Goal: Task Accomplishment & Management: Use online tool/utility

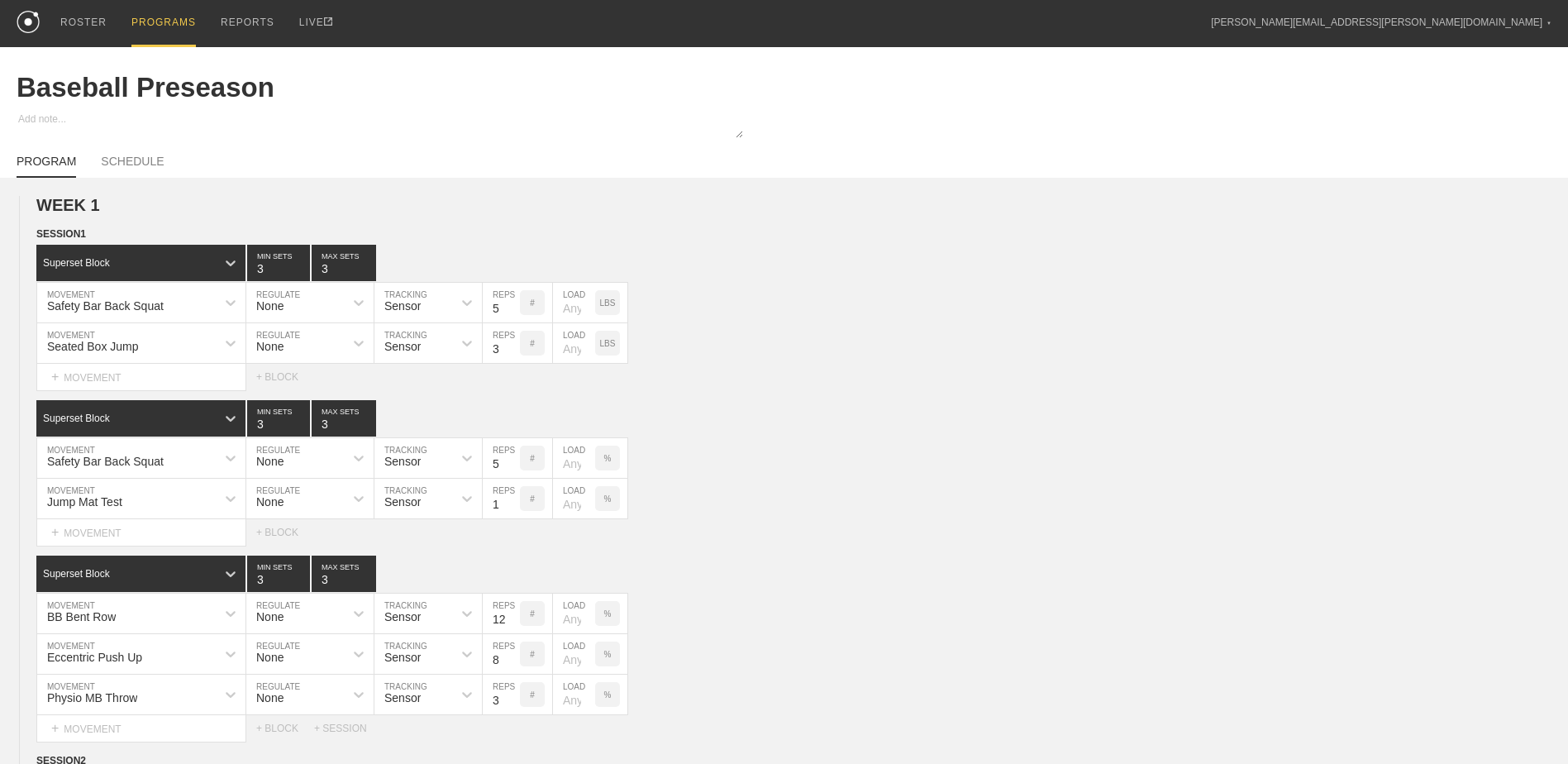
click at [144, 23] on div "PROGRAMS" at bounding box center [163, 23] width 65 height 47
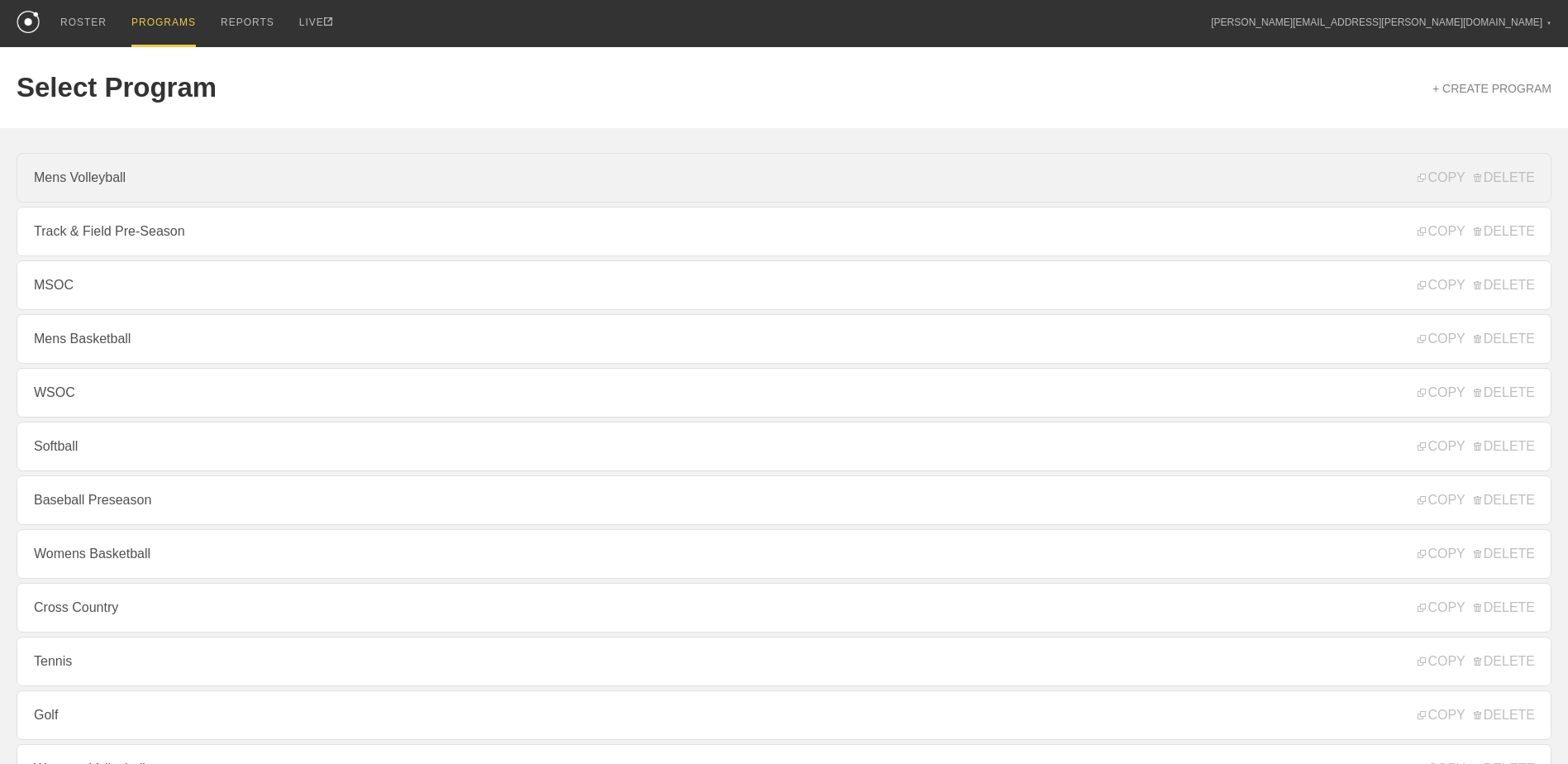
click at [169, 185] on link "Mens Volleyball" at bounding box center [784, 177] width 1535 height 49
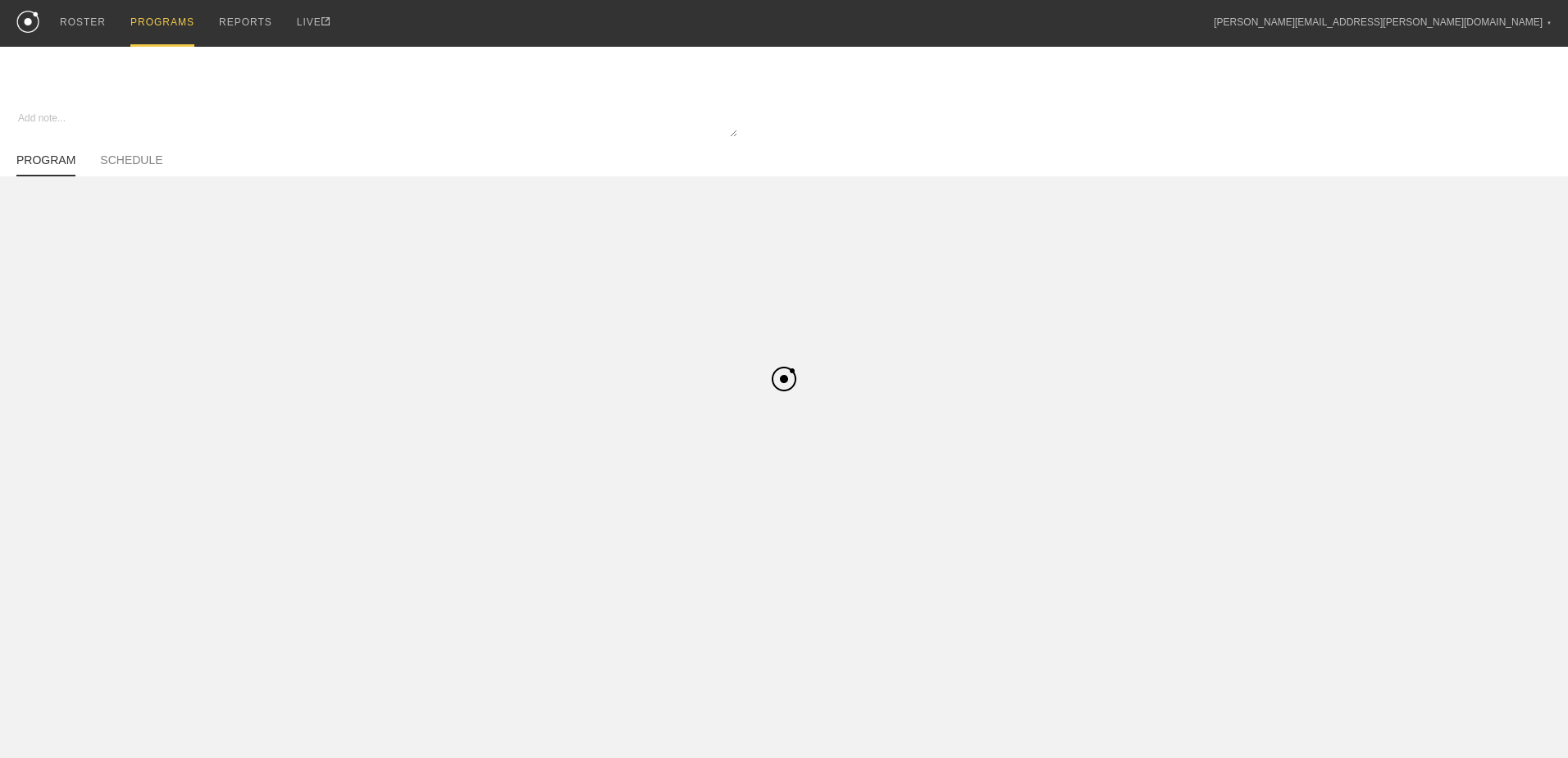
type textarea "x"
type input "Mens Volleyball"
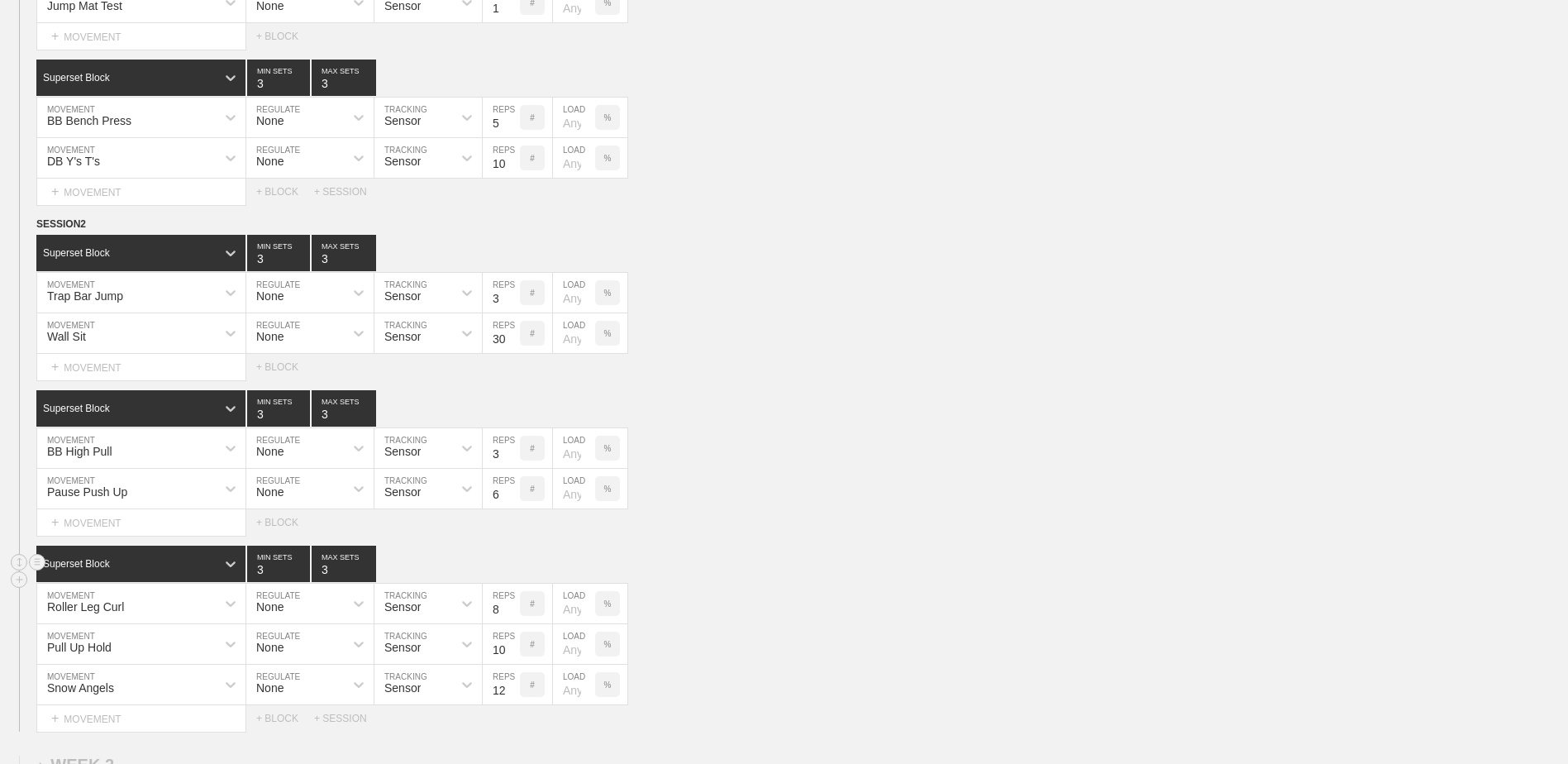
scroll to position [758, 0]
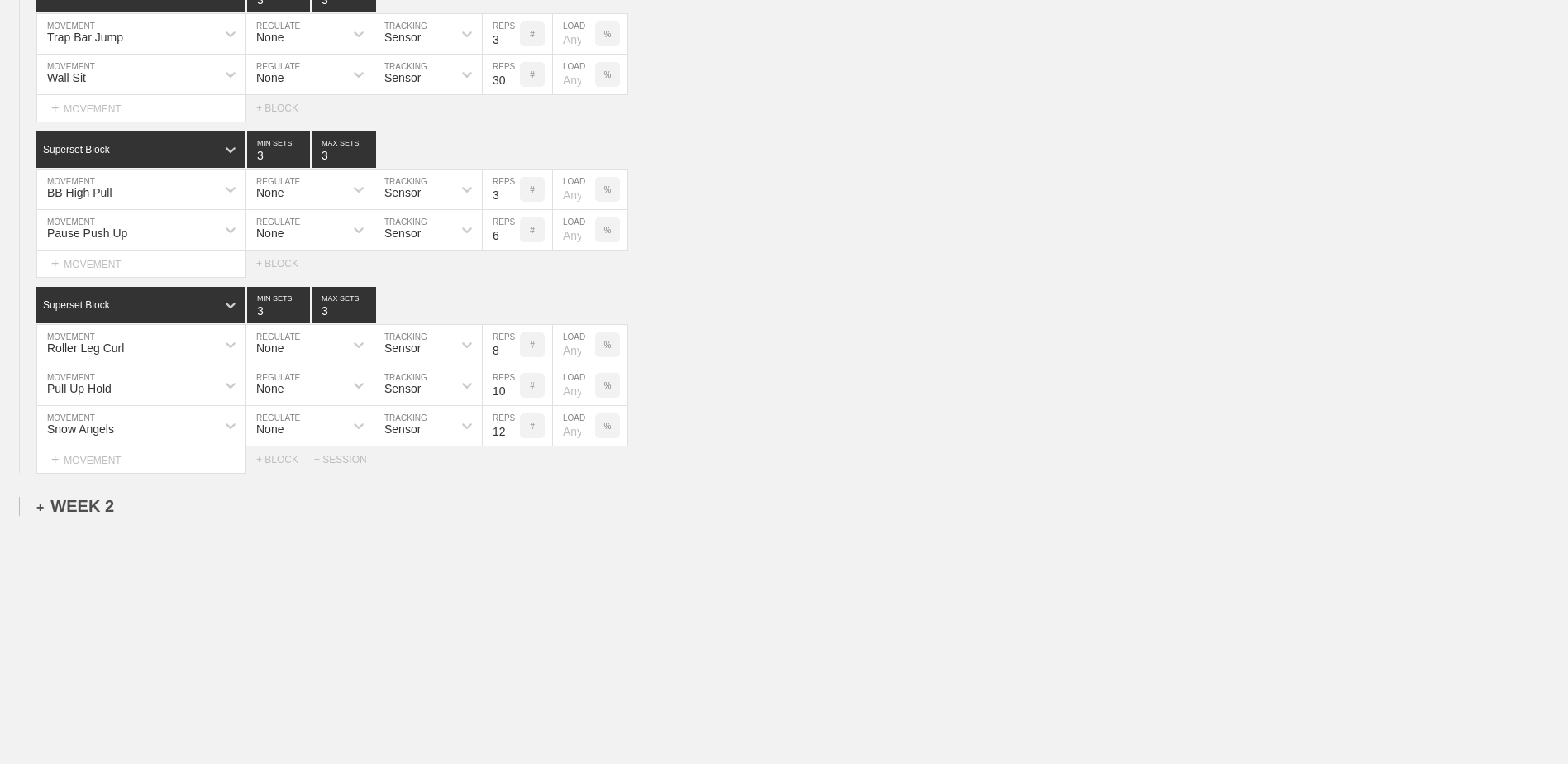
click at [100, 505] on div "+ WEEK 2" at bounding box center [75, 506] width 78 height 19
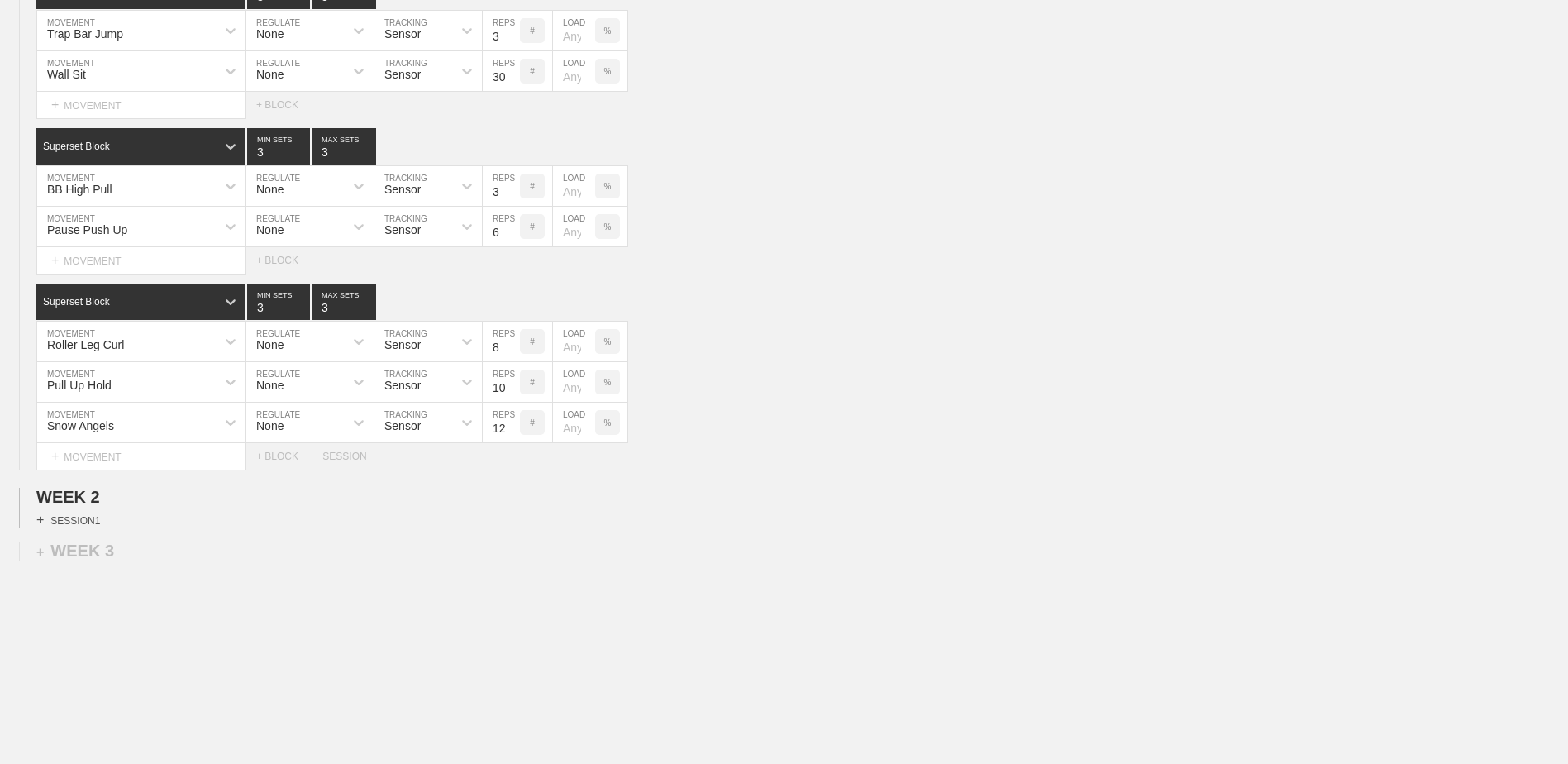
click at [85, 524] on div "+ SESSION 1" at bounding box center [68, 519] width 64 height 14
click at [132, 558] on div "+ BLOCK" at bounding box center [141, 549] width 208 height 26
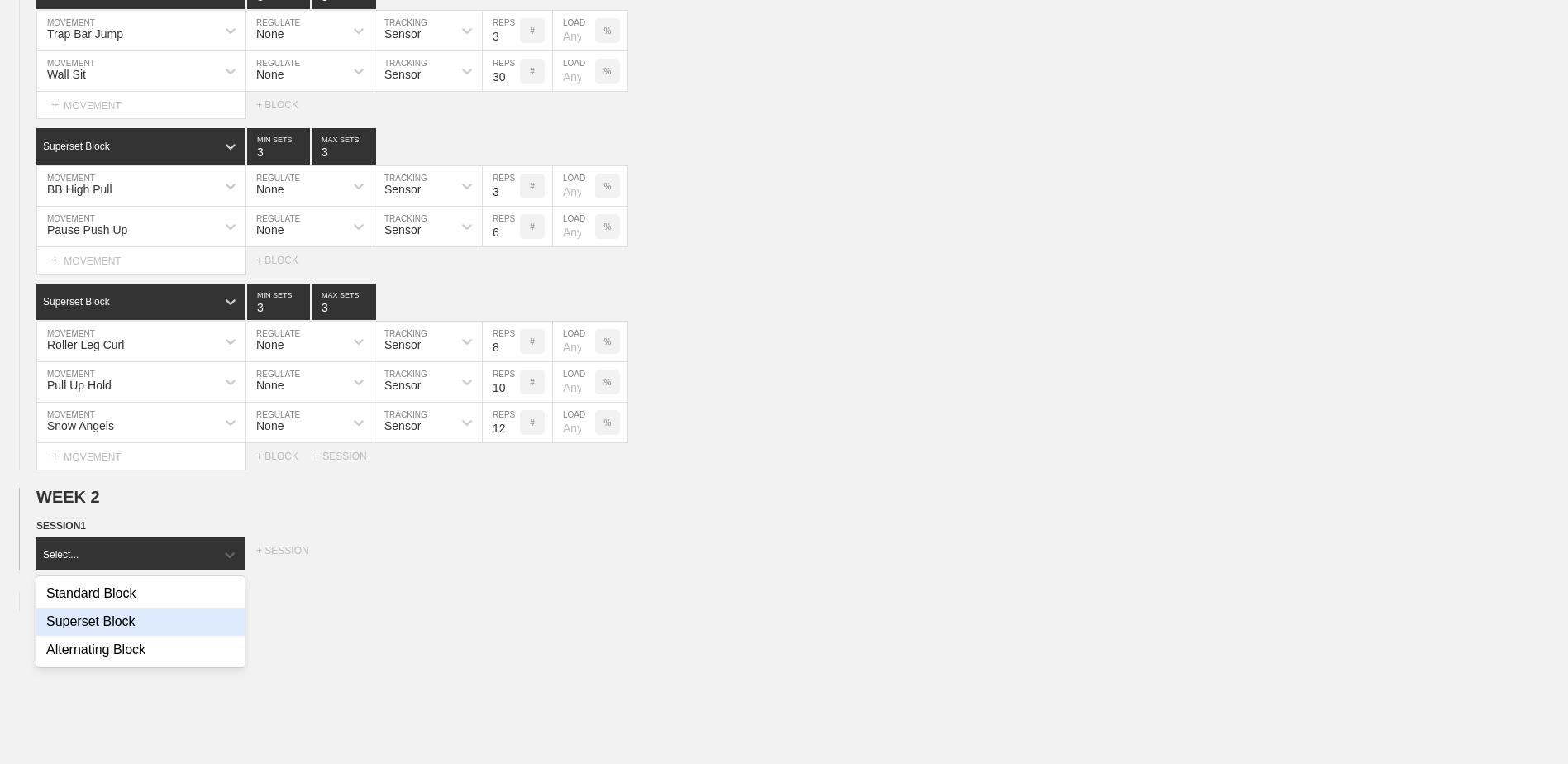
click at [143, 626] on div "Superset Block" at bounding box center [141, 621] width 208 height 28
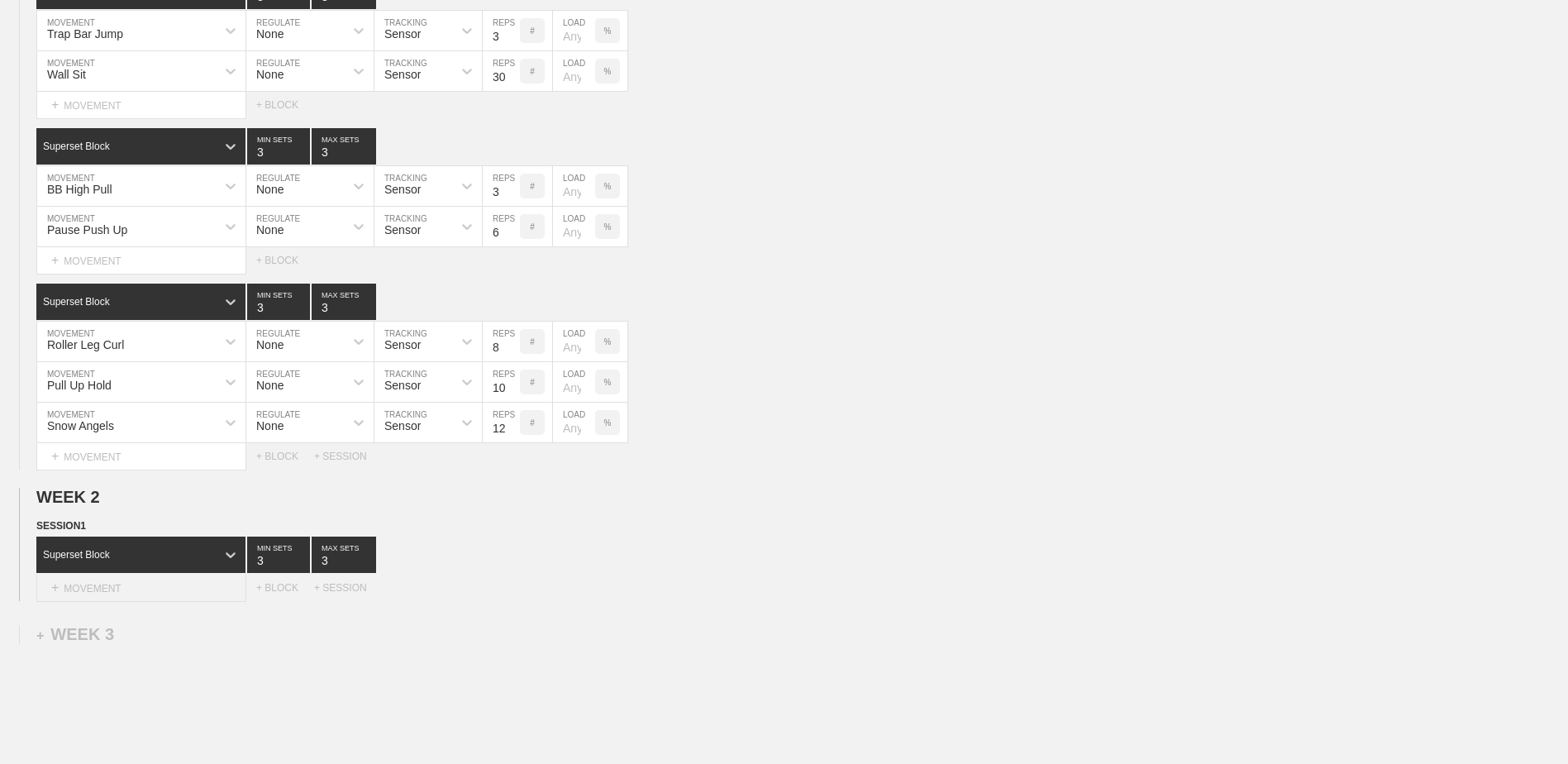
click at [143, 588] on div "+ MOVEMENT" at bounding box center [142, 588] width 210 height 27
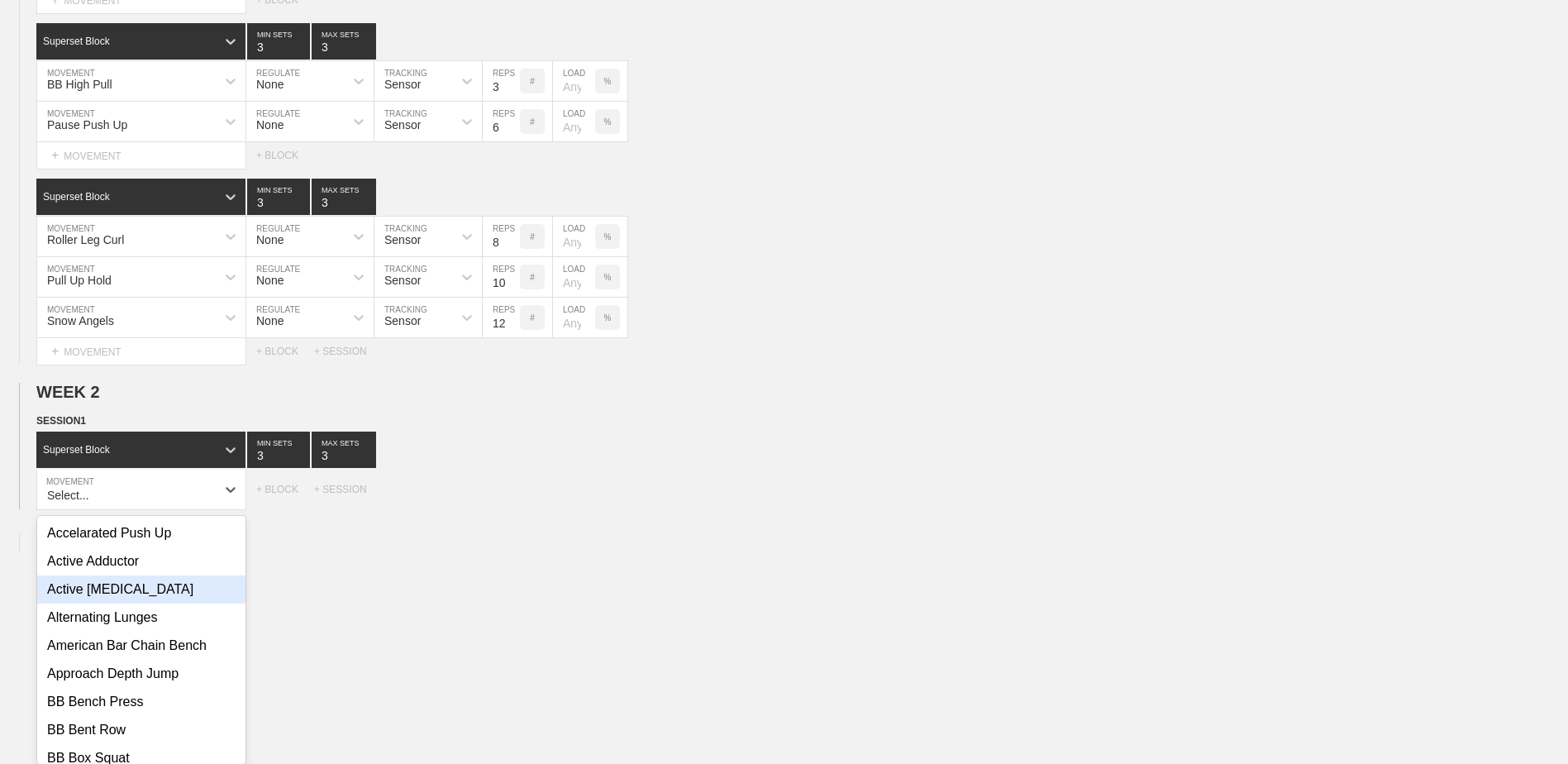
scroll to position [873, 0]
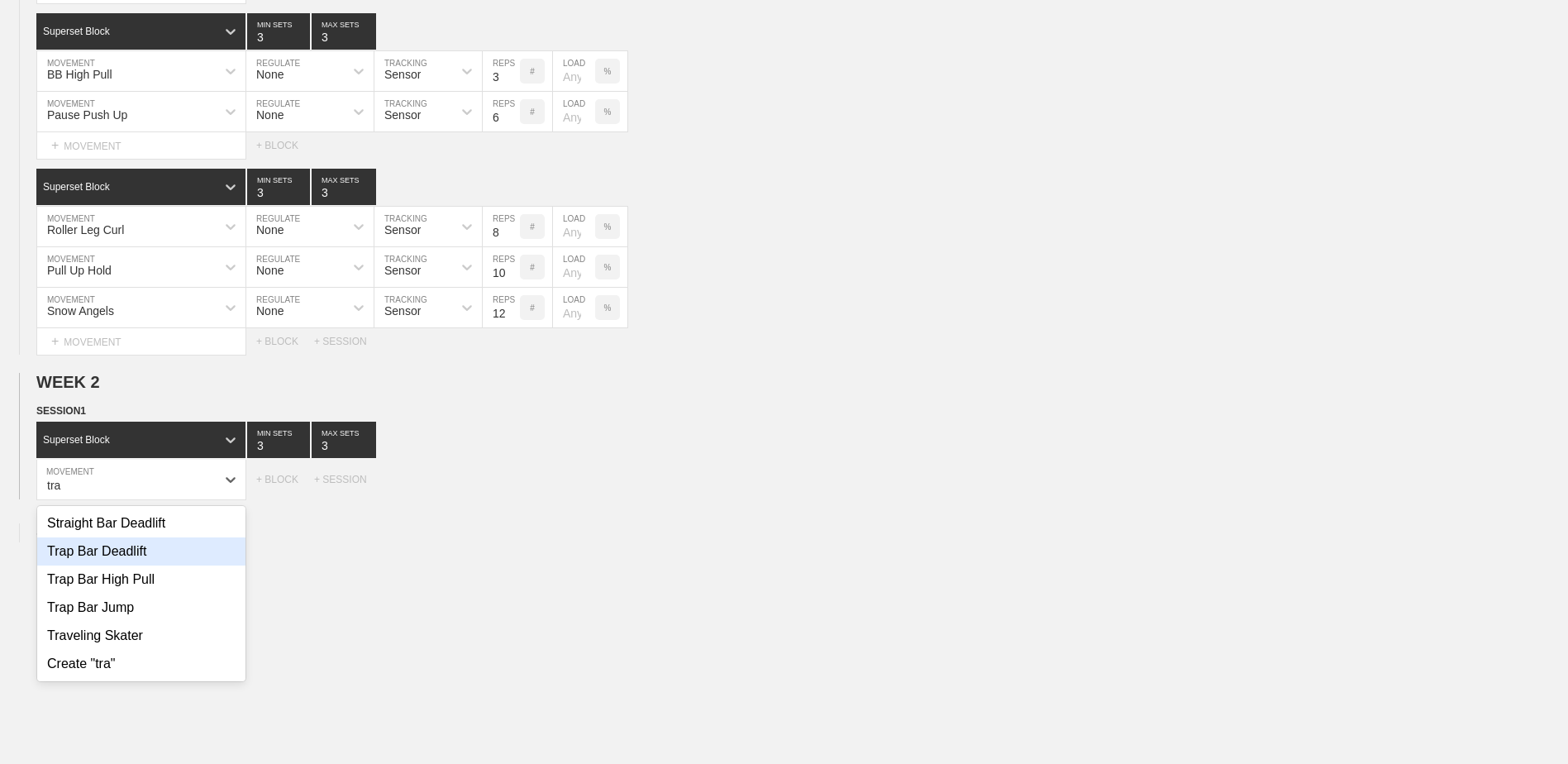
click at [127, 565] on div "Trap Bar Deadlift" at bounding box center [142, 551] width 208 height 28
type input "tra"
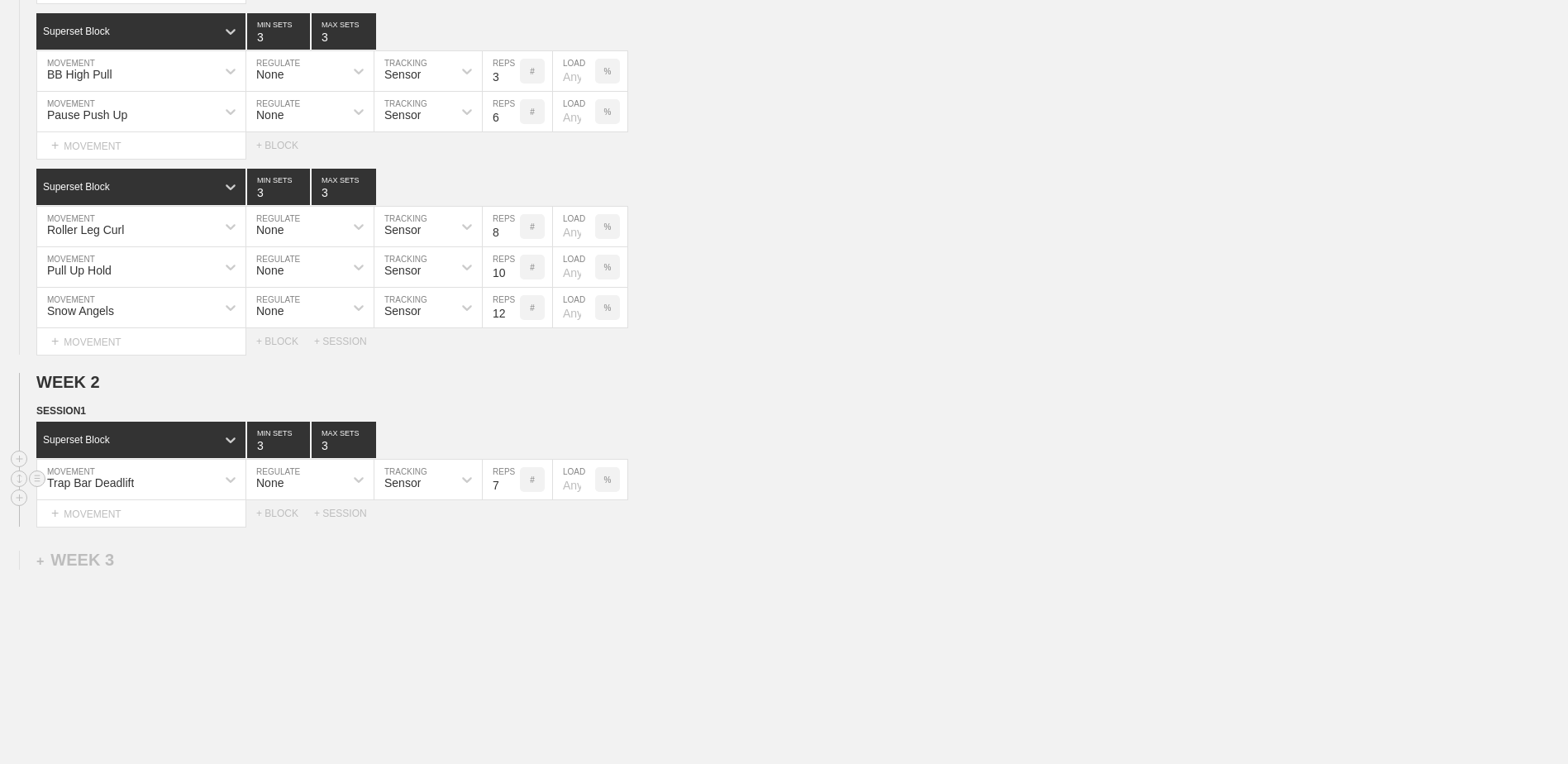
click at [510, 490] on input "7" at bounding box center [501, 479] width 38 height 40
click at [510, 490] on input "6" at bounding box center [501, 479] width 38 height 40
type input "5"
click at [510, 490] on input "5" at bounding box center [501, 479] width 38 height 40
click at [165, 515] on div "+ MOVEMENT" at bounding box center [142, 514] width 210 height 27
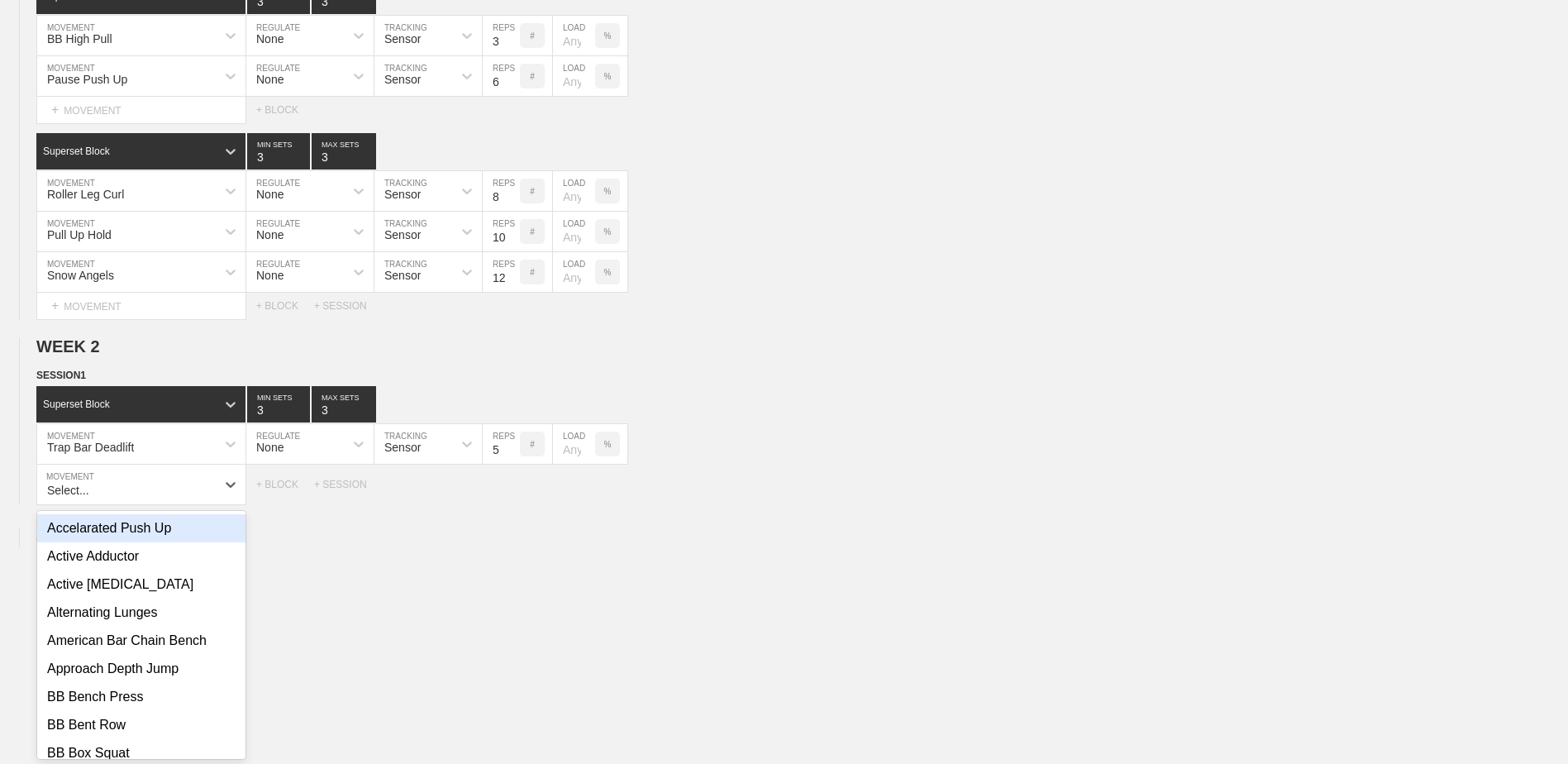
scroll to position [914, 0]
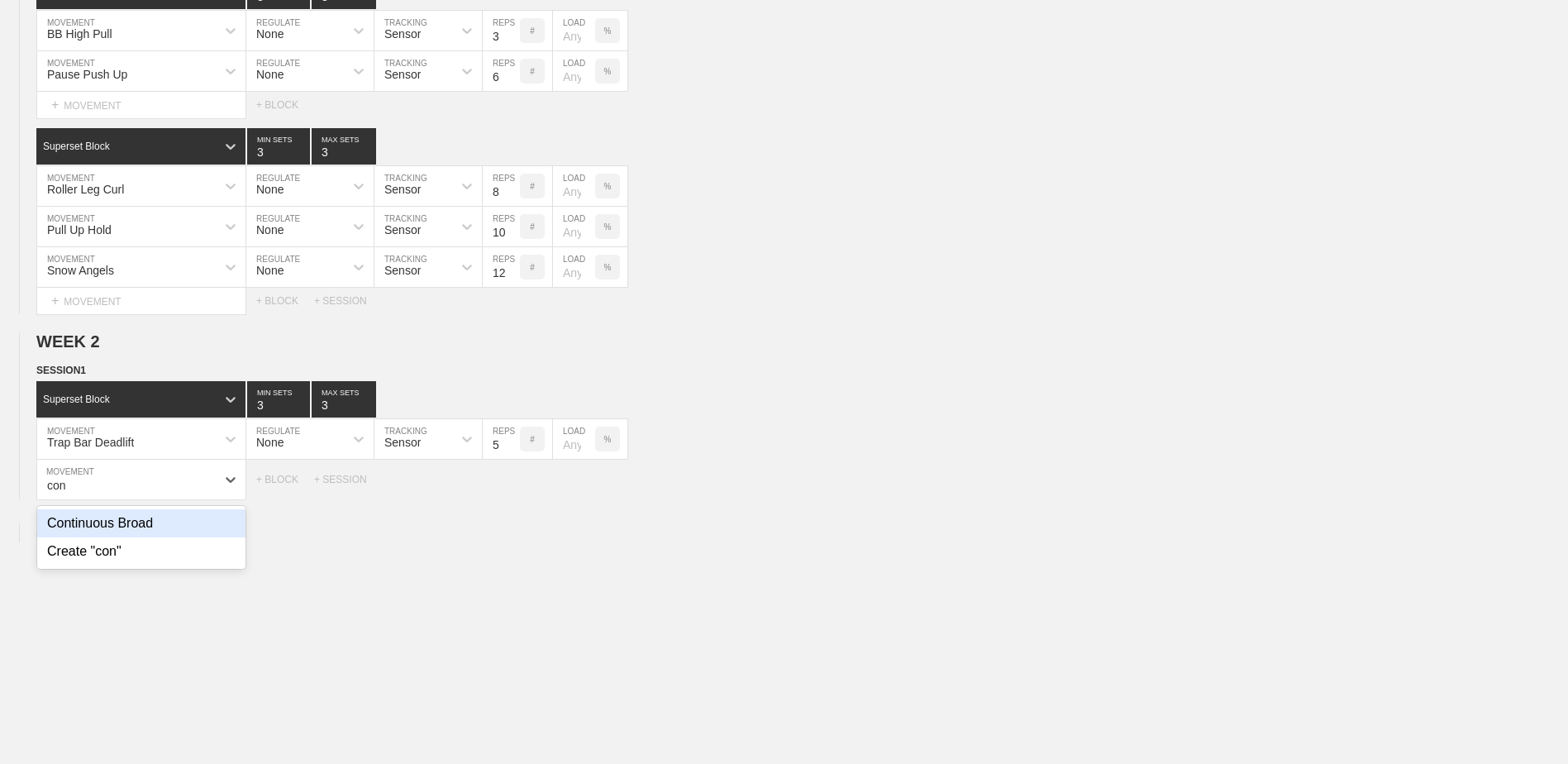
click at [158, 529] on div "Continuous Broad" at bounding box center [142, 523] width 208 height 28
type input "con"
click at [512, 491] on input "7" at bounding box center [501, 479] width 38 height 40
click at [512, 491] on input "6" at bounding box center [501, 479] width 38 height 40
click at [512, 491] on input "5" at bounding box center [501, 479] width 38 height 40
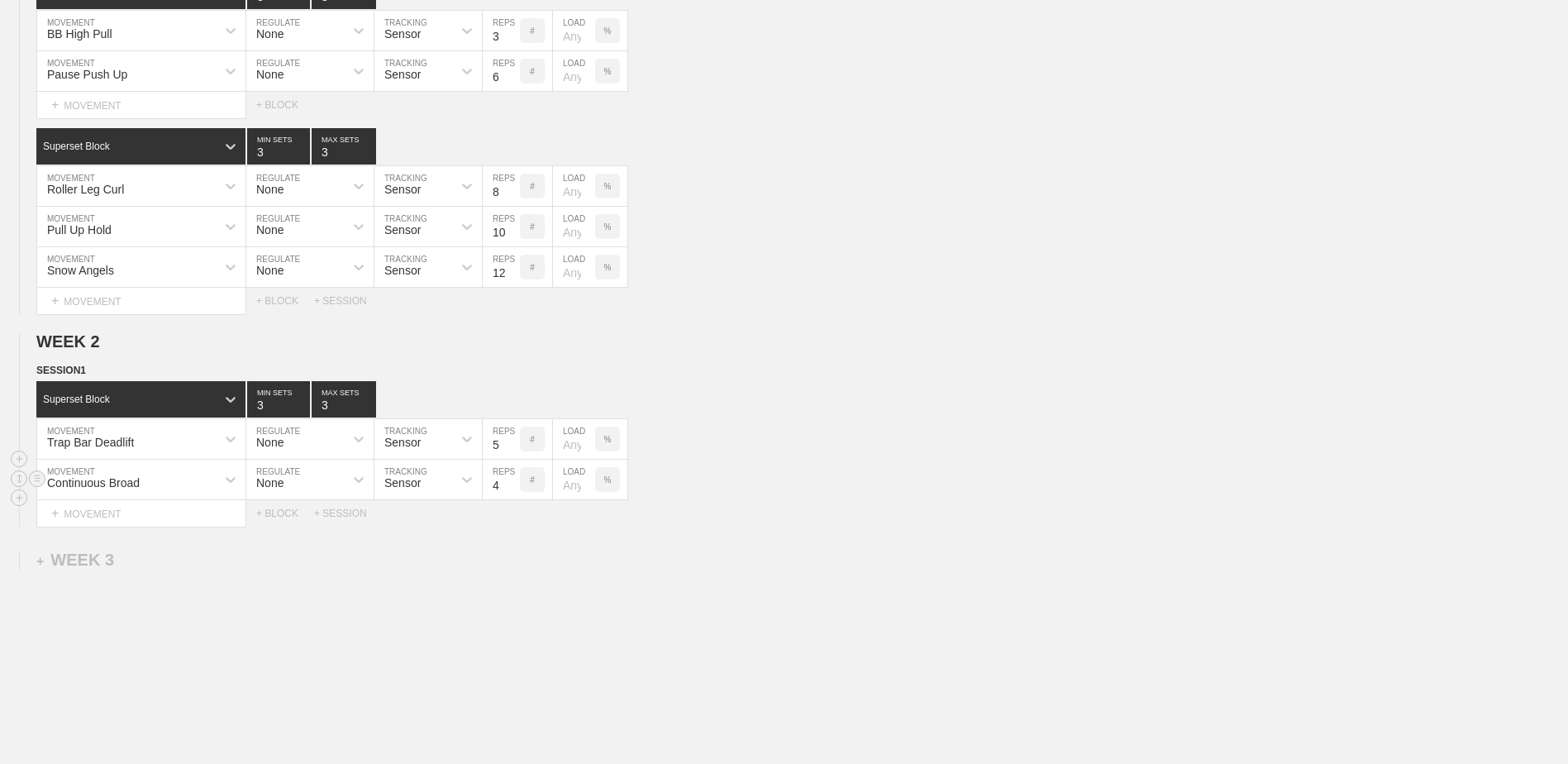
click at [512, 491] on input "4" at bounding box center [501, 479] width 38 height 40
type input "3"
click at [512, 491] on input "3" at bounding box center [501, 479] width 38 height 40
click at [281, 519] on div "+ BLOCK" at bounding box center [285, 513] width 58 height 12
click at [125, 549] on div "Standard Block" at bounding box center [141, 555] width 209 height 37
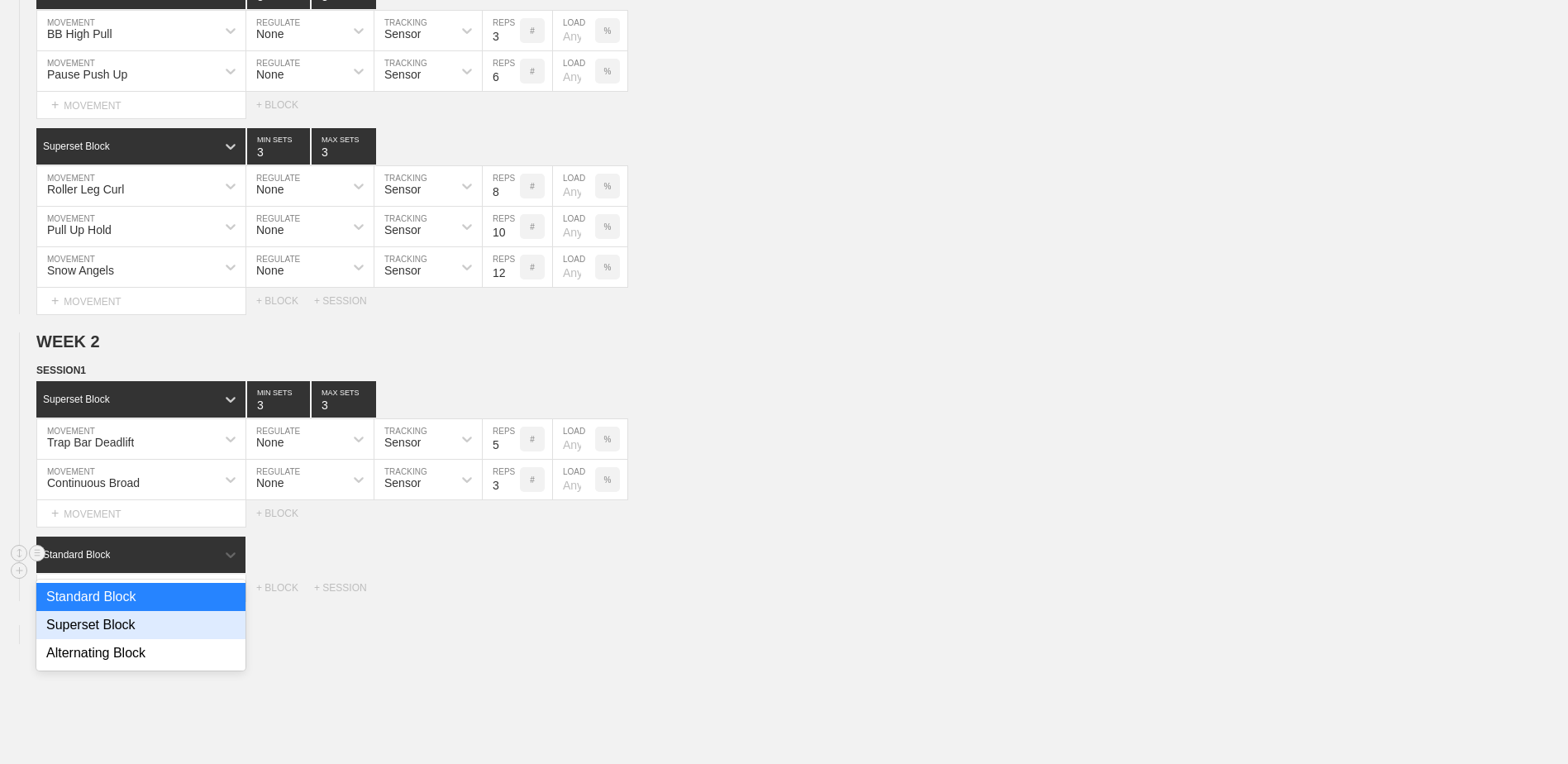
click at [144, 622] on div "Superset Block" at bounding box center [141, 624] width 209 height 28
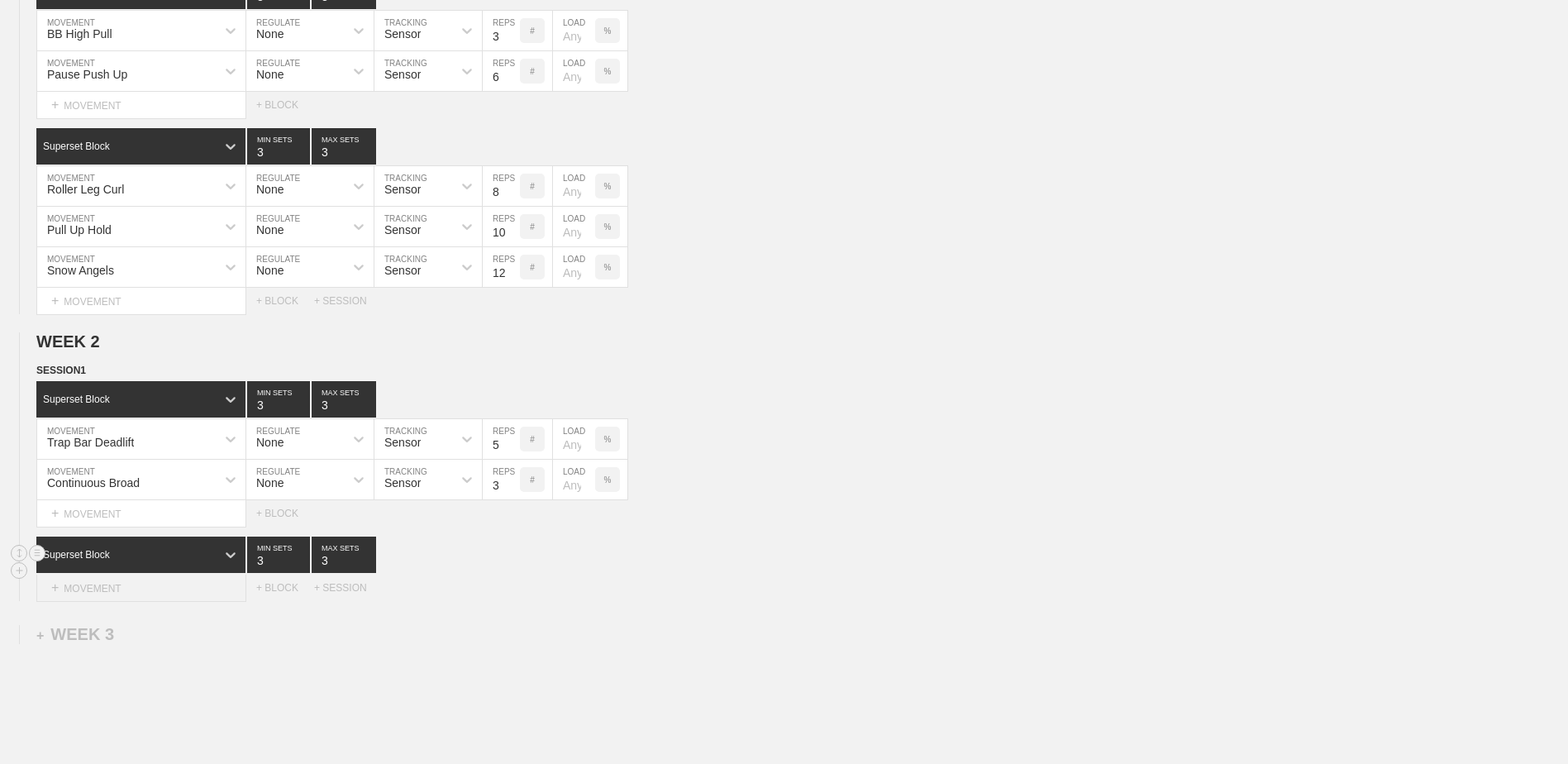
click at [145, 583] on div "+ MOVEMENT" at bounding box center [142, 588] width 210 height 27
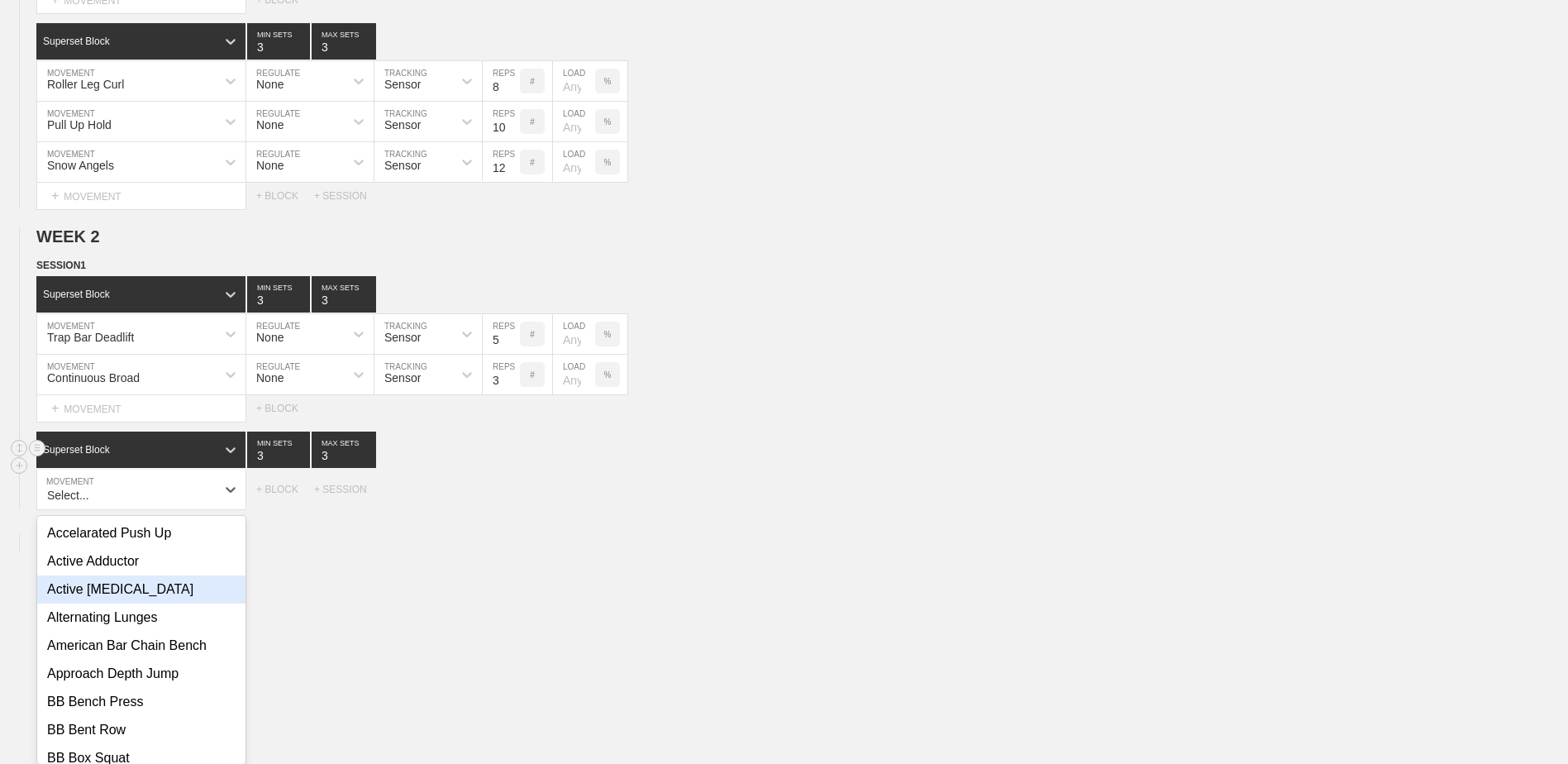
scroll to position [1028, 0]
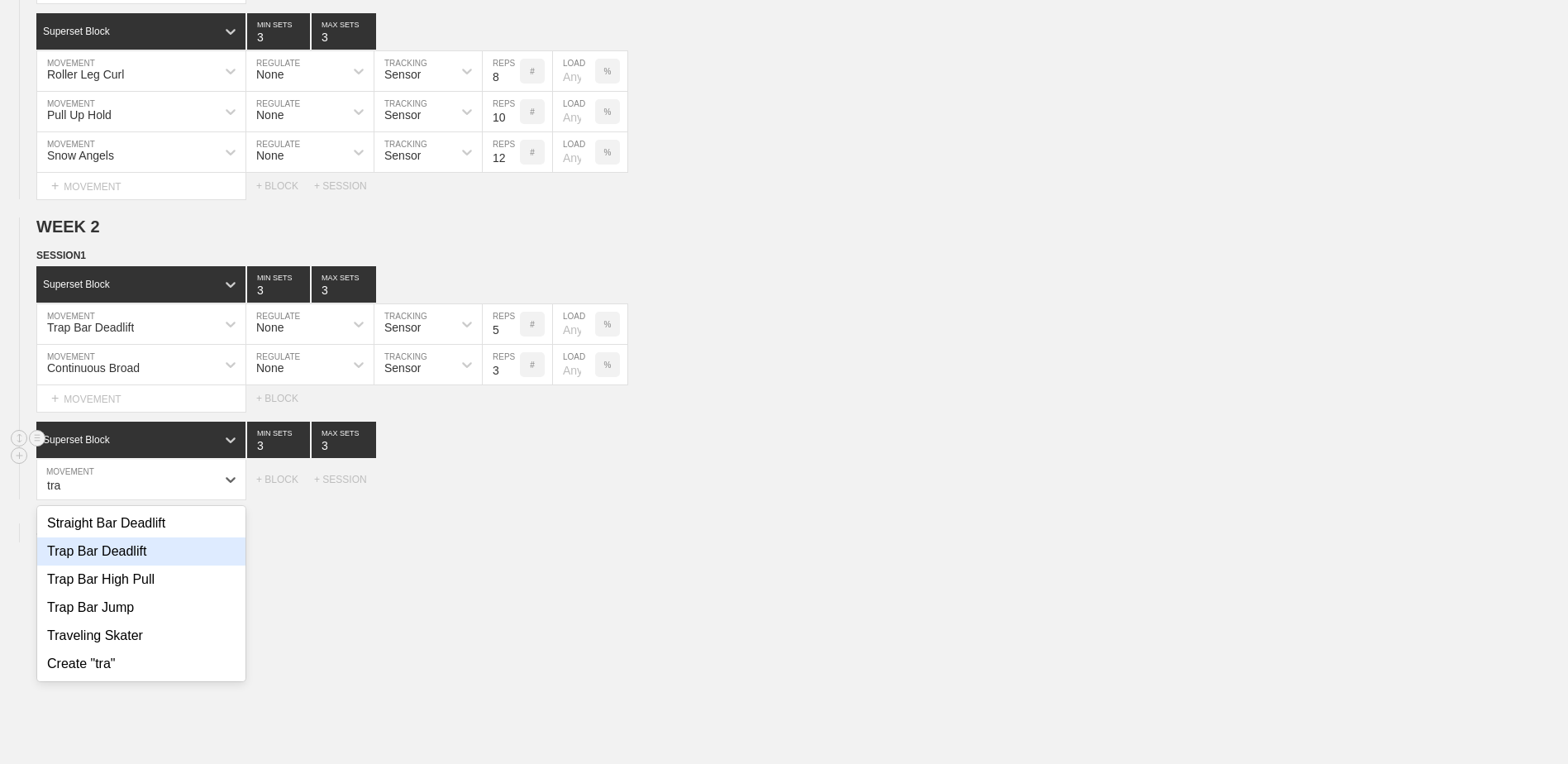
click at [144, 564] on div "Trap Bar Deadlift" at bounding box center [142, 551] width 208 height 28
type input "tra"
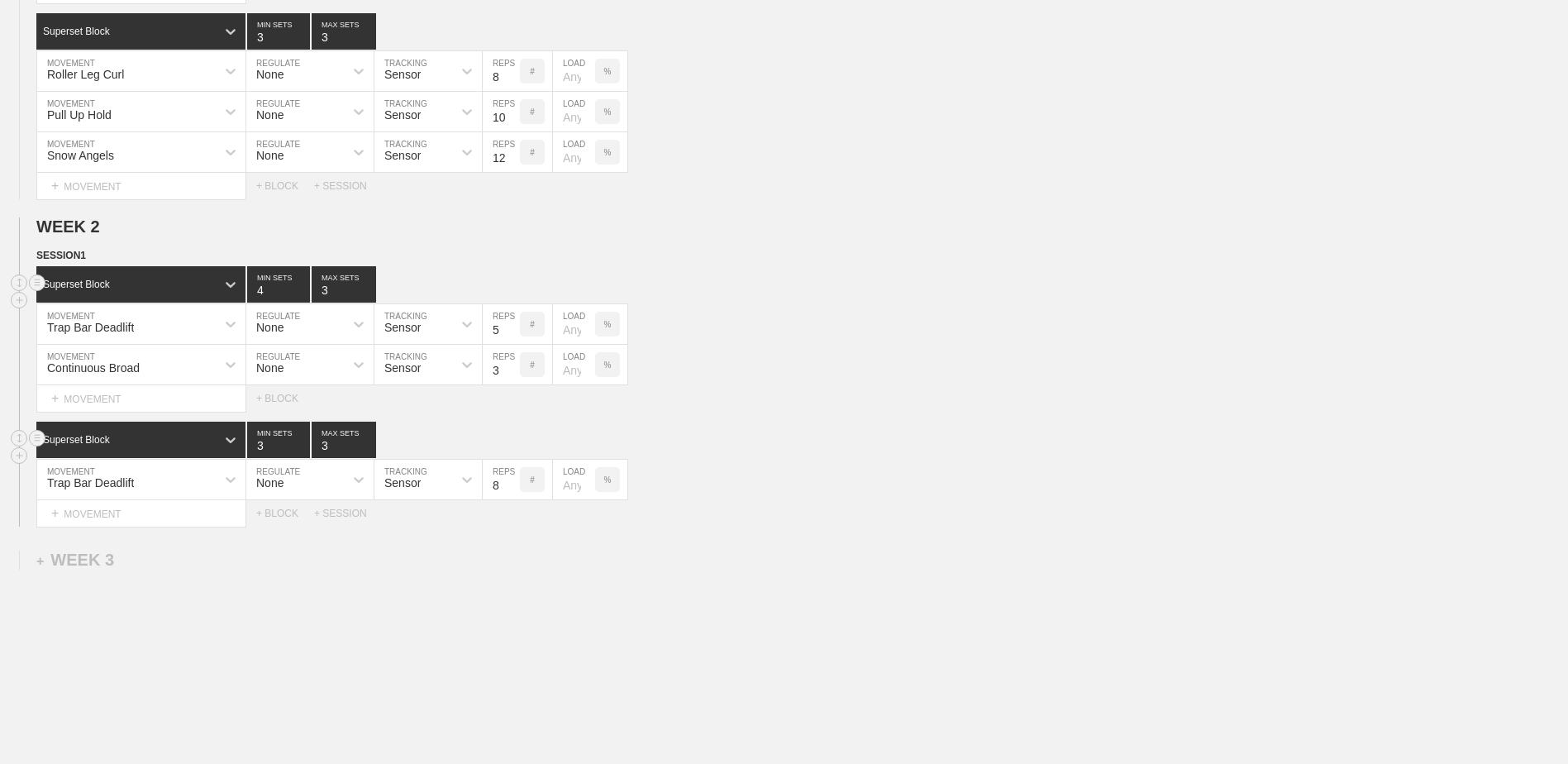
click at [306, 292] on input "4" at bounding box center [278, 285] width 63 height 37
click at [302, 296] on input "3" at bounding box center [278, 285] width 63 height 37
type input "2"
click at [302, 296] on input "2" at bounding box center [278, 285] width 63 height 37
type input "2"
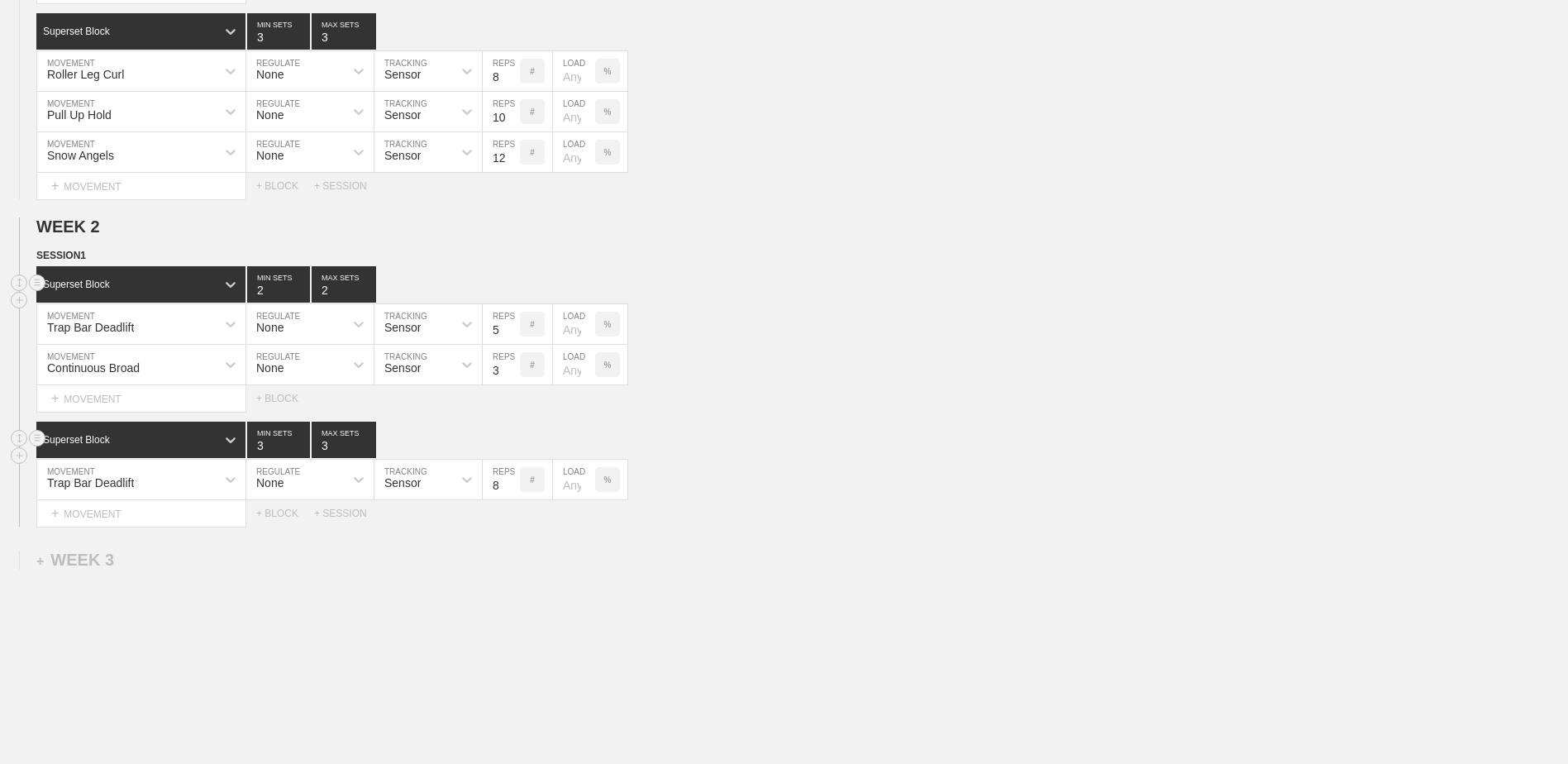
click at [369, 298] on input "2" at bounding box center [343, 285] width 65 height 37
type input "2"
click at [301, 450] on input "2" at bounding box center [278, 440] width 63 height 37
type input "2"
click at [366, 450] on input "2" at bounding box center [343, 440] width 65 height 37
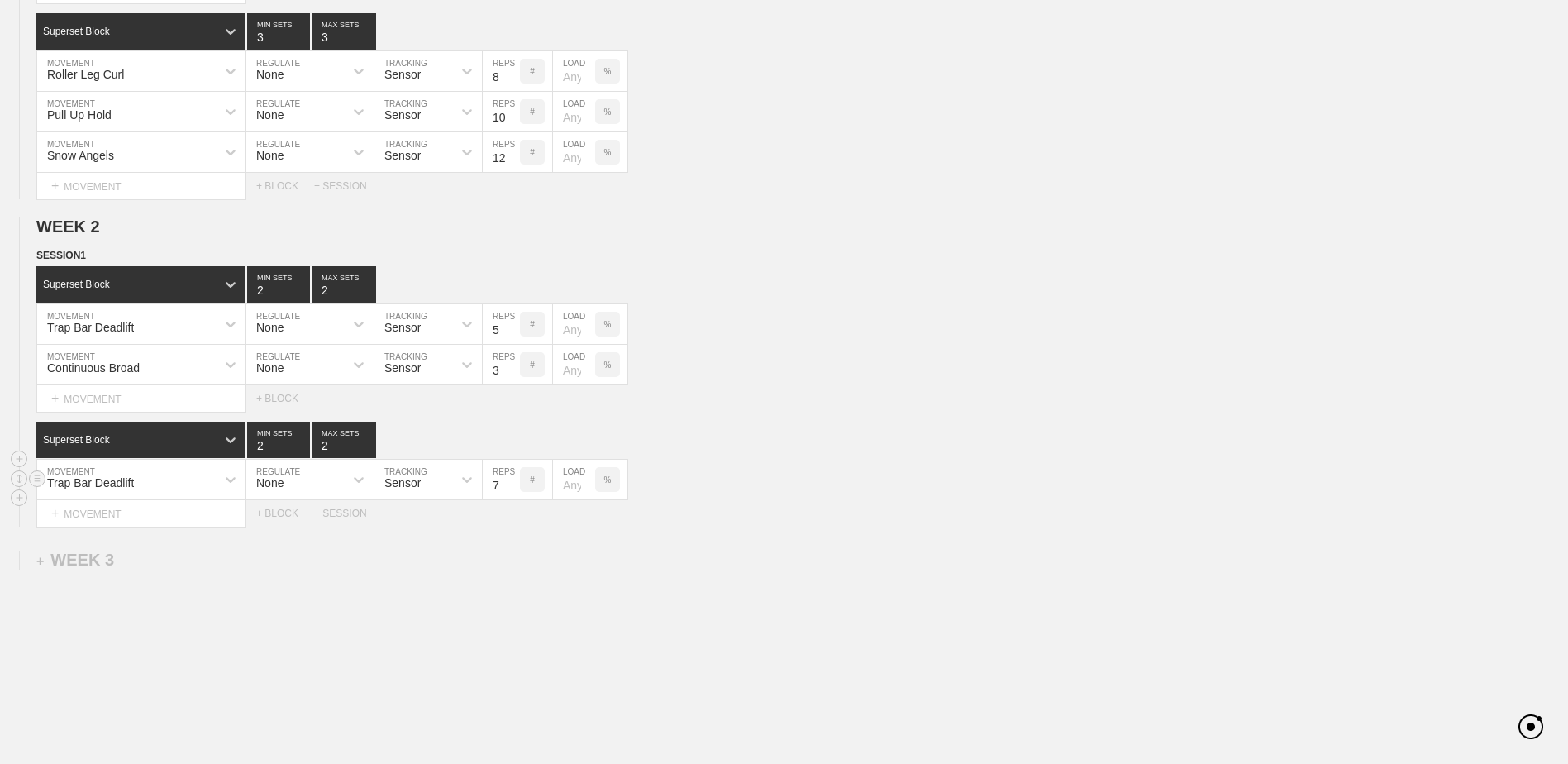
click at [511, 493] on input "7" at bounding box center [501, 479] width 38 height 40
click at [511, 493] on input "6" at bounding box center [501, 479] width 38 height 40
type input "5"
click at [511, 493] on input "5" at bounding box center [501, 479] width 38 height 40
click at [195, 518] on div "+ MOVEMENT" at bounding box center [142, 514] width 210 height 27
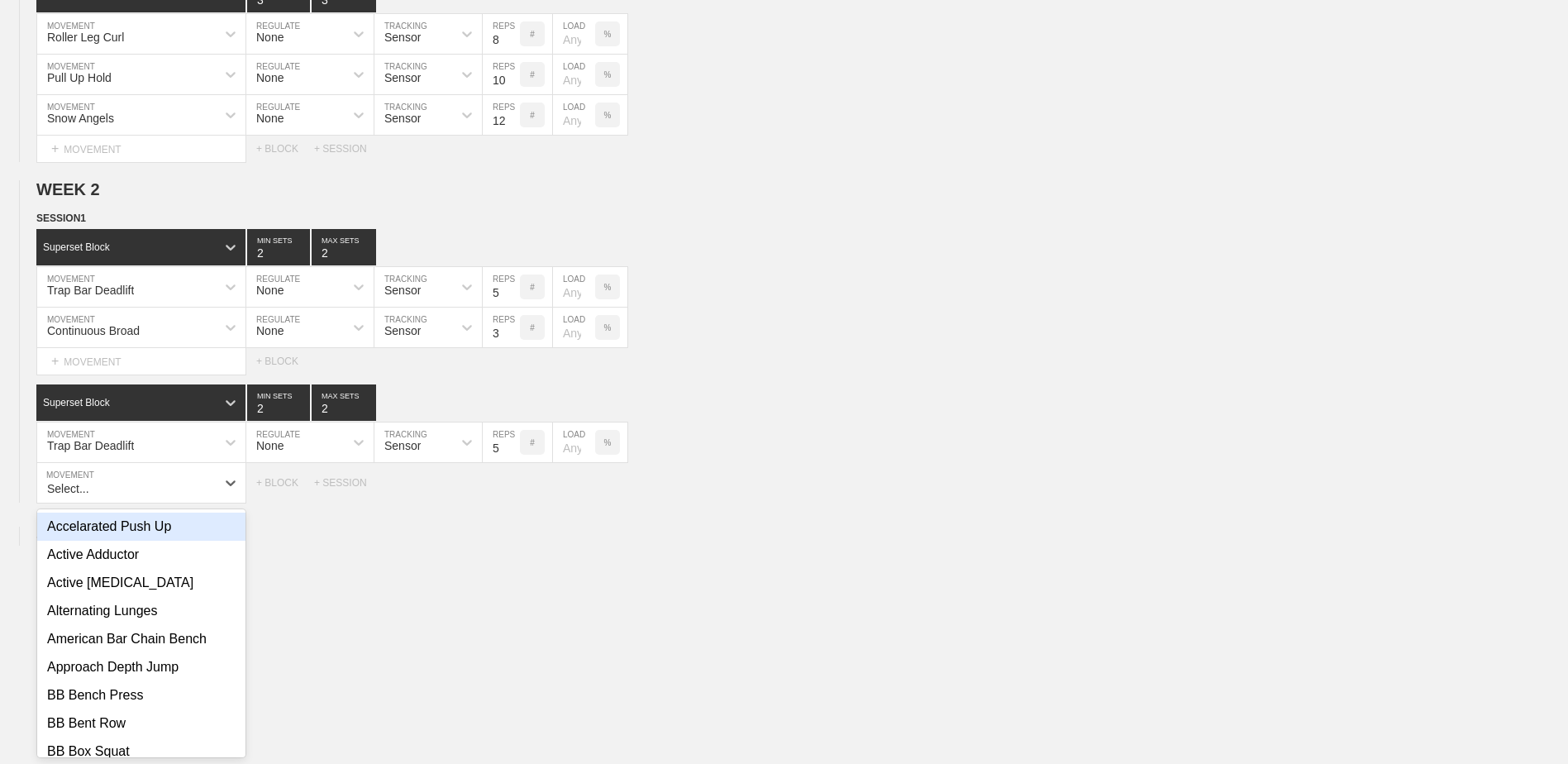
scroll to position [1069, 0]
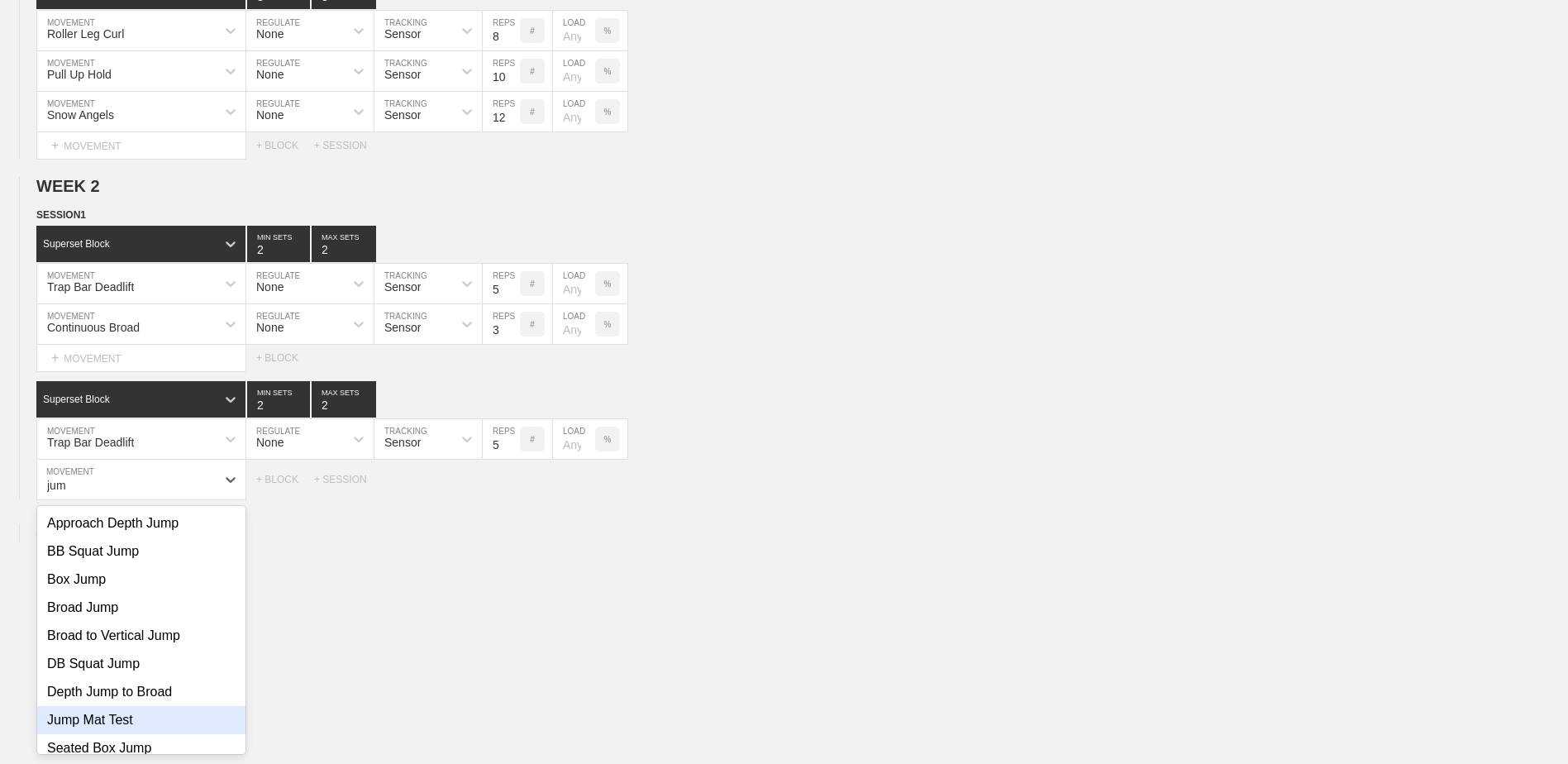
click at [176, 727] on div "Jump Mat Test" at bounding box center [142, 720] width 208 height 28
type input "jum"
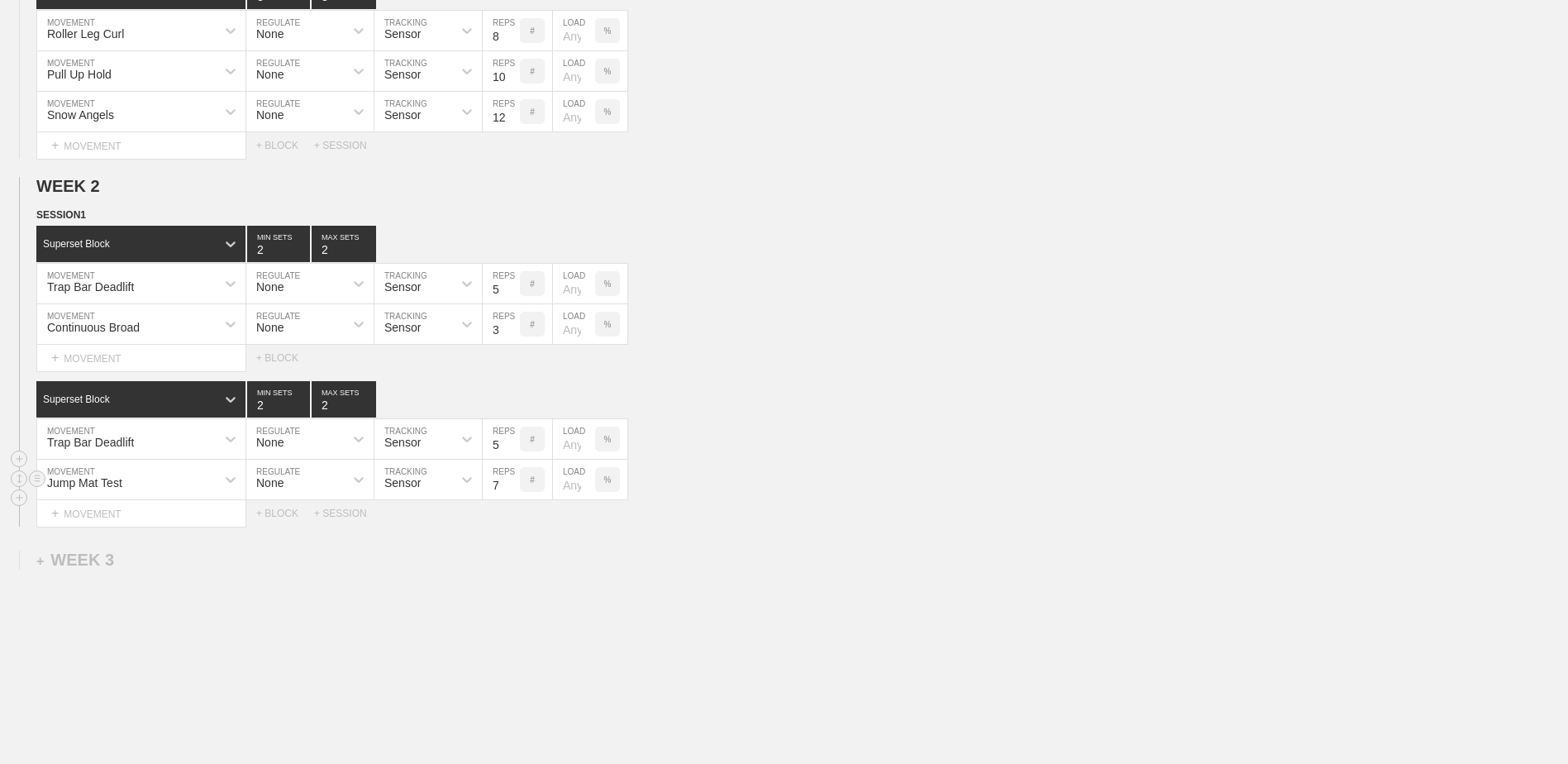
click at [514, 494] on input "7" at bounding box center [501, 479] width 38 height 40
click at [514, 494] on input "6" at bounding box center [501, 479] width 38 height 40
click at [514, 494] on input "5" at bounding box center [501, 479] width 38 height 40
click at [514, 494] on input "4" at bounding box center [501, 479] width 38 height 40
click at [514, 494] on input "3" at bounding box center [501, 479] width 38 height 40
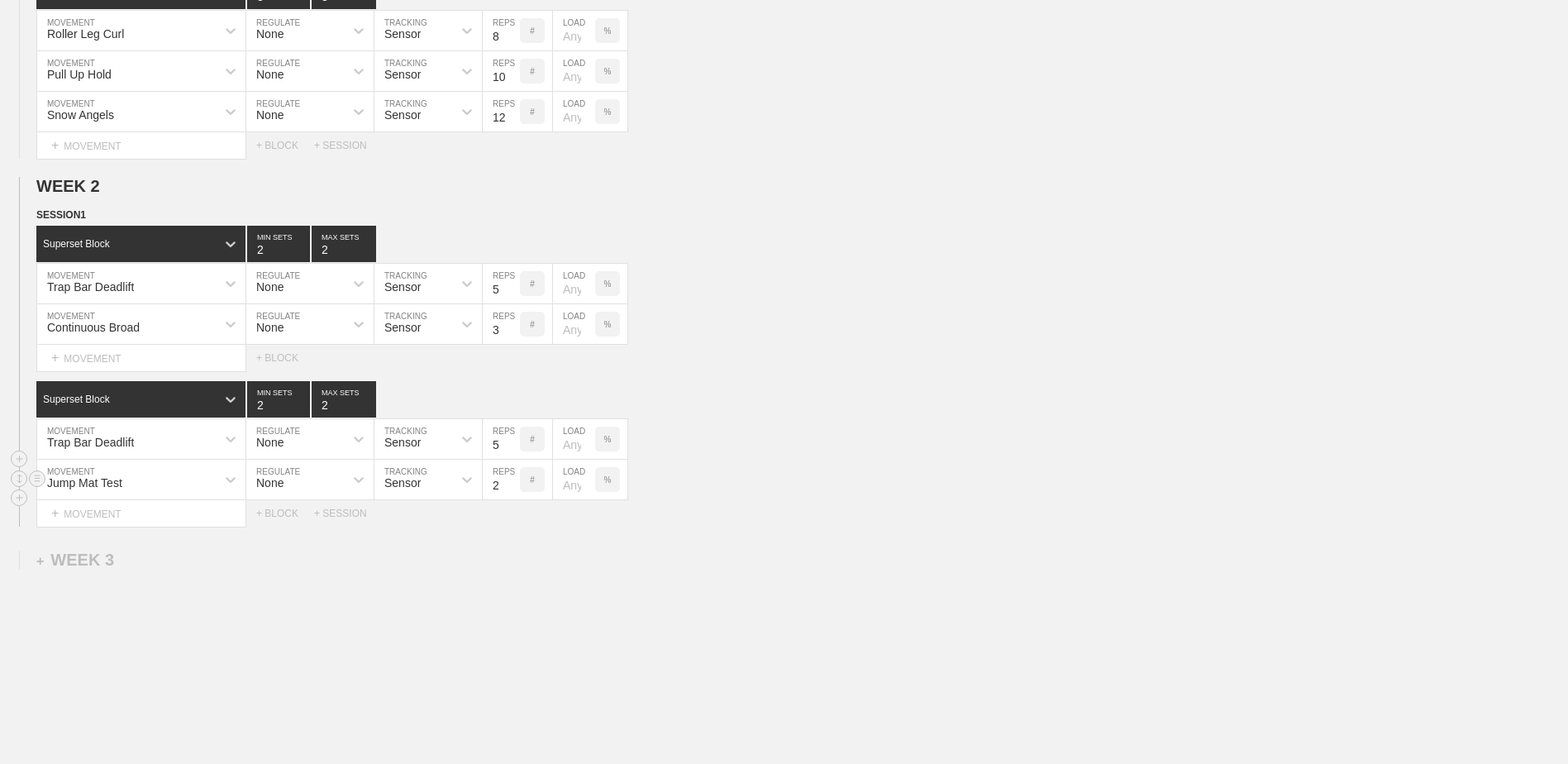
click at [514, 494] on input "2" at bounding box center [501, 479] width 38 height 40
type input "1"
click at [514, 494] on input "1" at bounding box center [501, 479] width 38 height 40
click at [284, 519] on div "+ BLOCK" at bounding box center [285, 513] width 58 height 12
click at [171, 562] on div "Standard Block" at bounding box center [126, 554] width 179 height 14
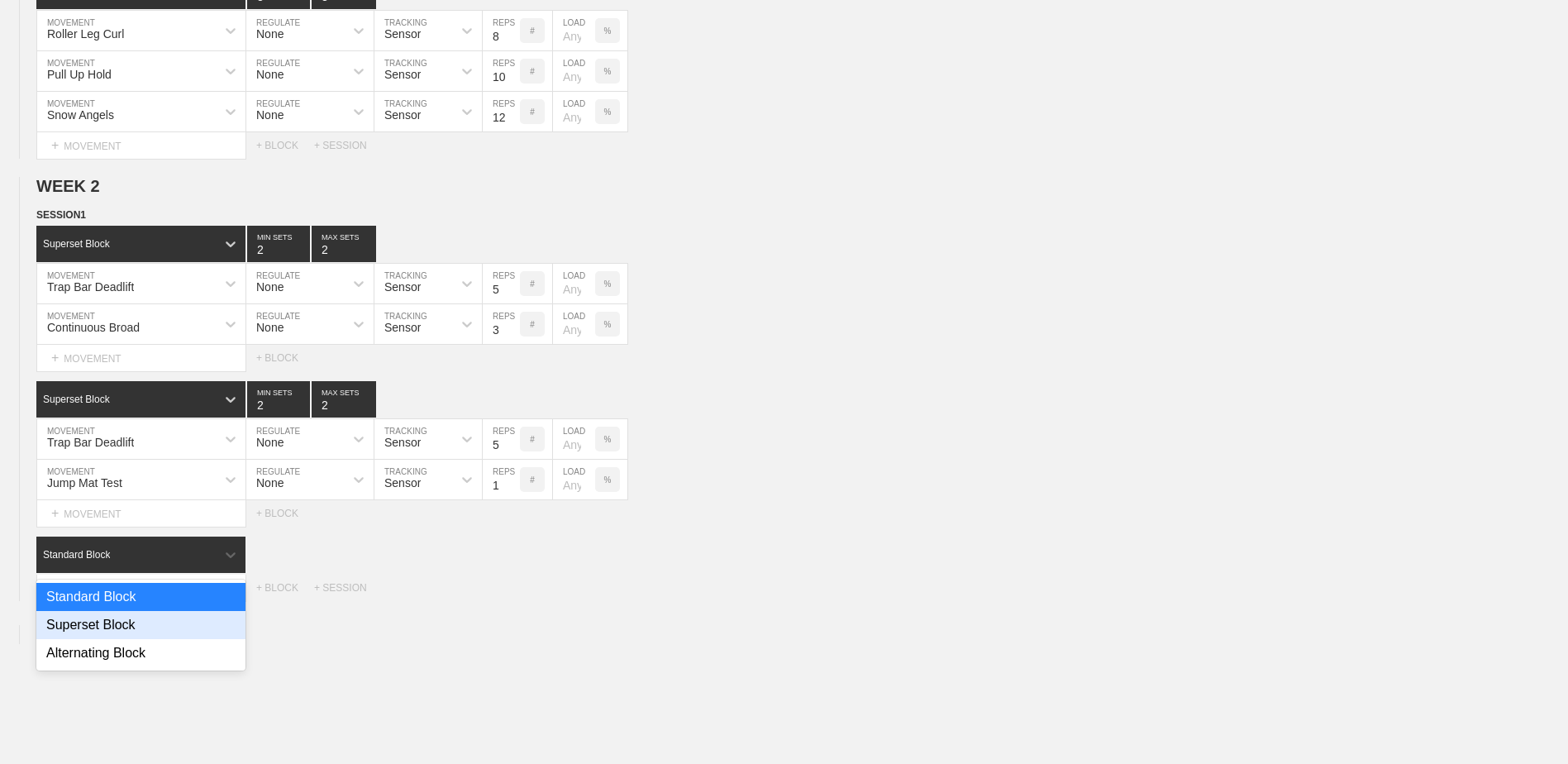
click at [153, 627] on div "Superset Block" at bounding box center [141, 624] width 209 height 28
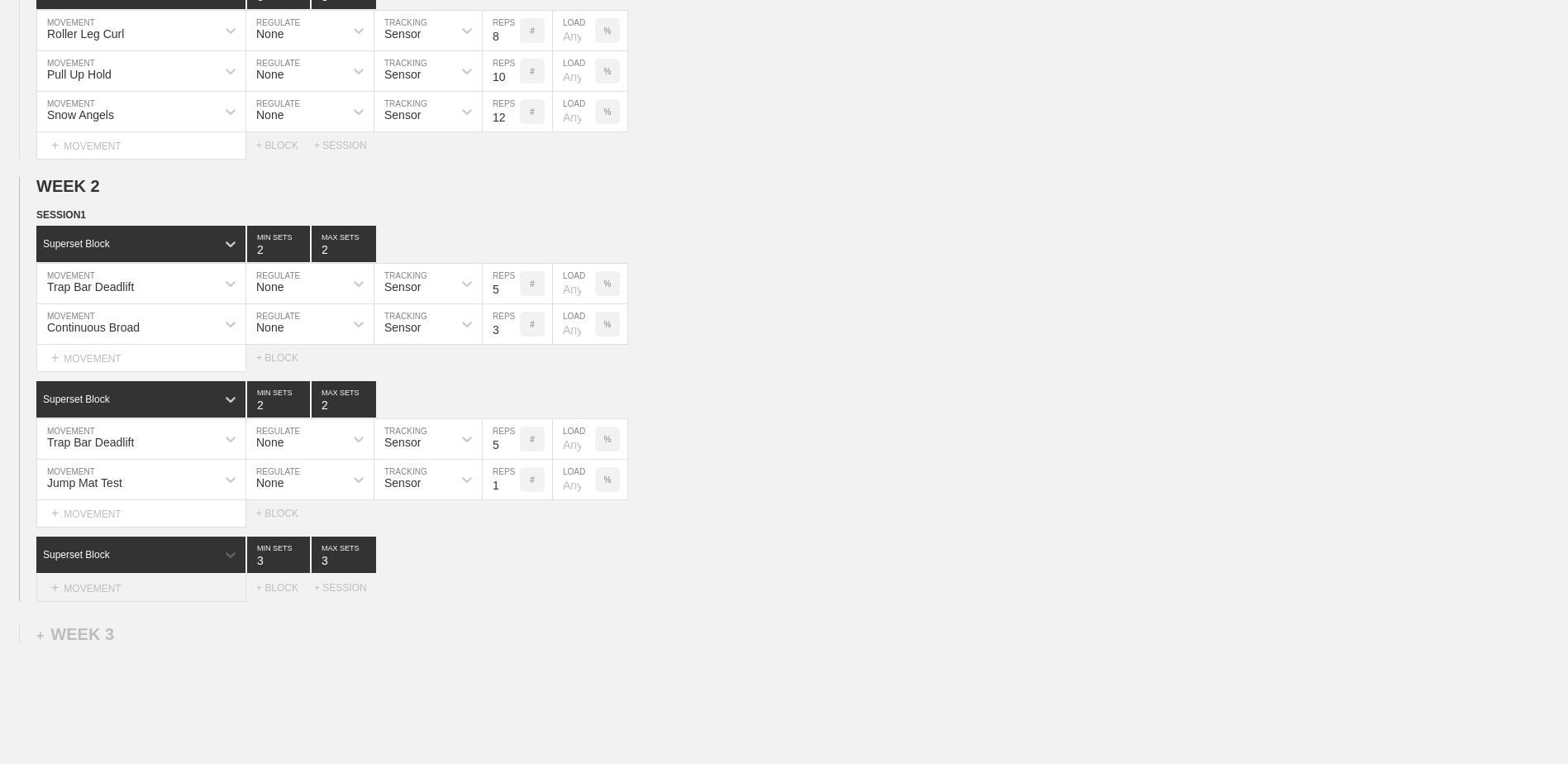
click at [144, 585] on div "+ MOVEMENT" at bounding box center [142, 588] width 210 height 27
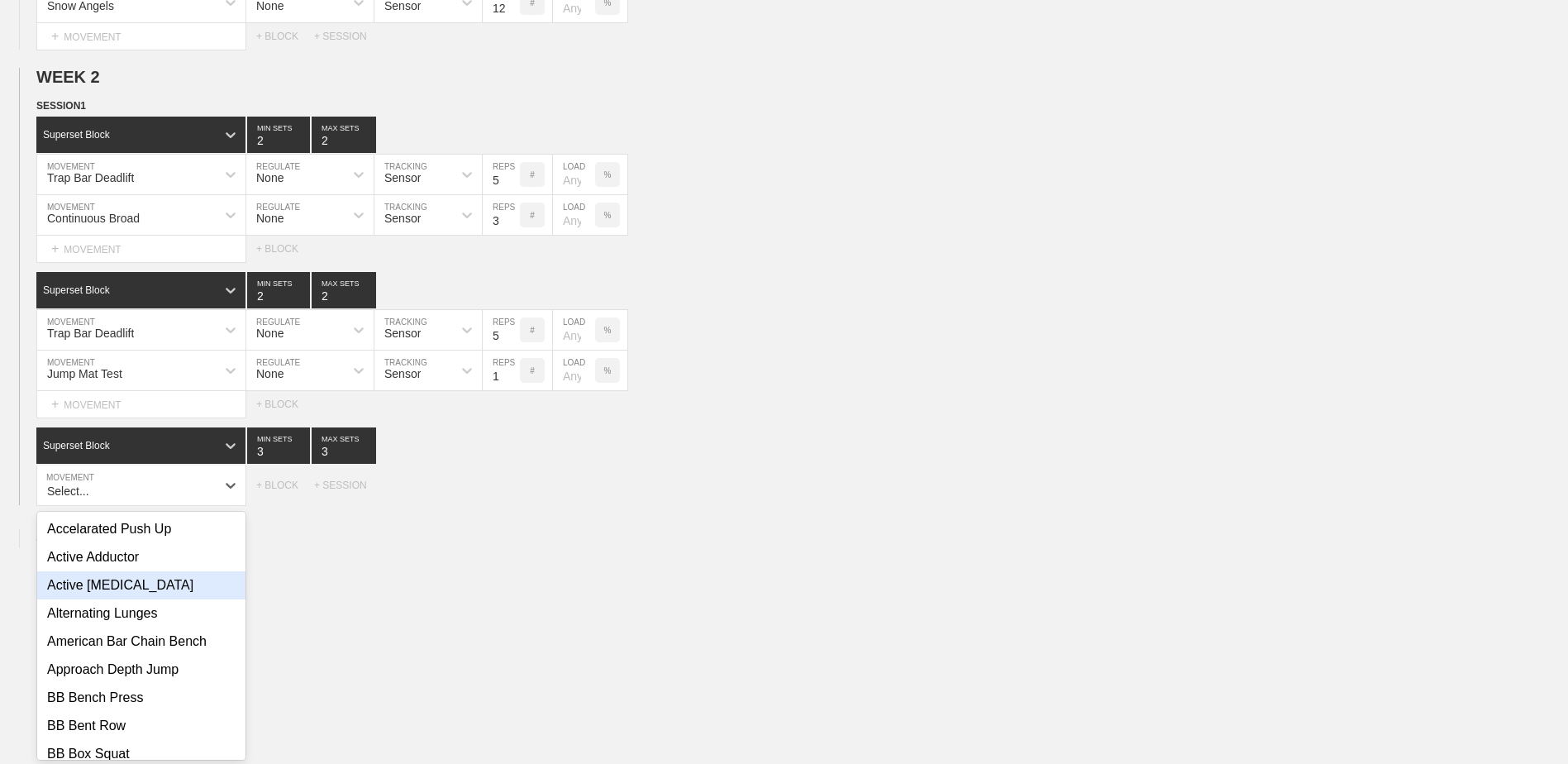
scroll to position [1184, 0]
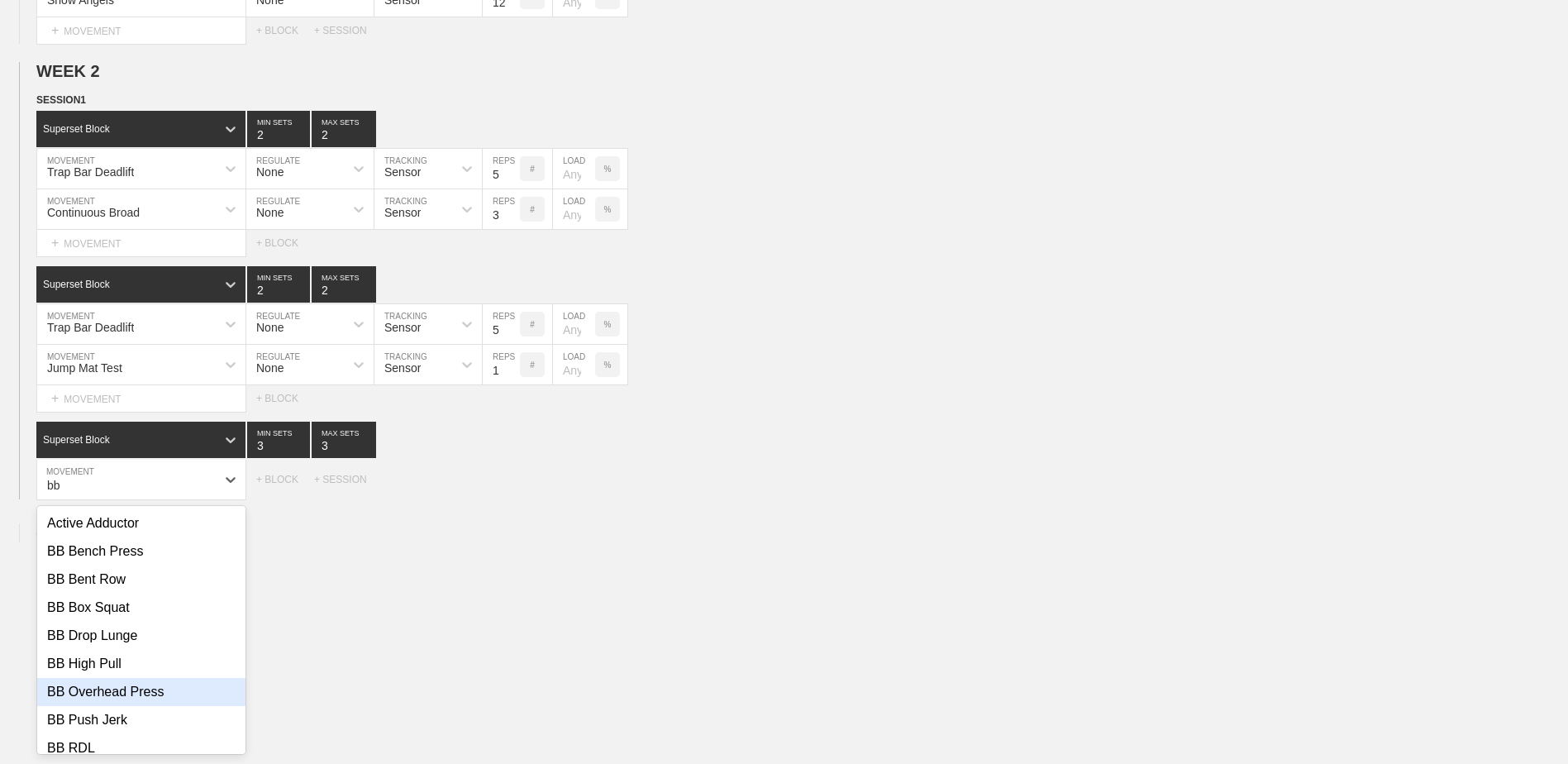
click at [176, 696] on div "BB Overhead Press" at bounding box center [142, 692] width 208 height 28
type input "bb"
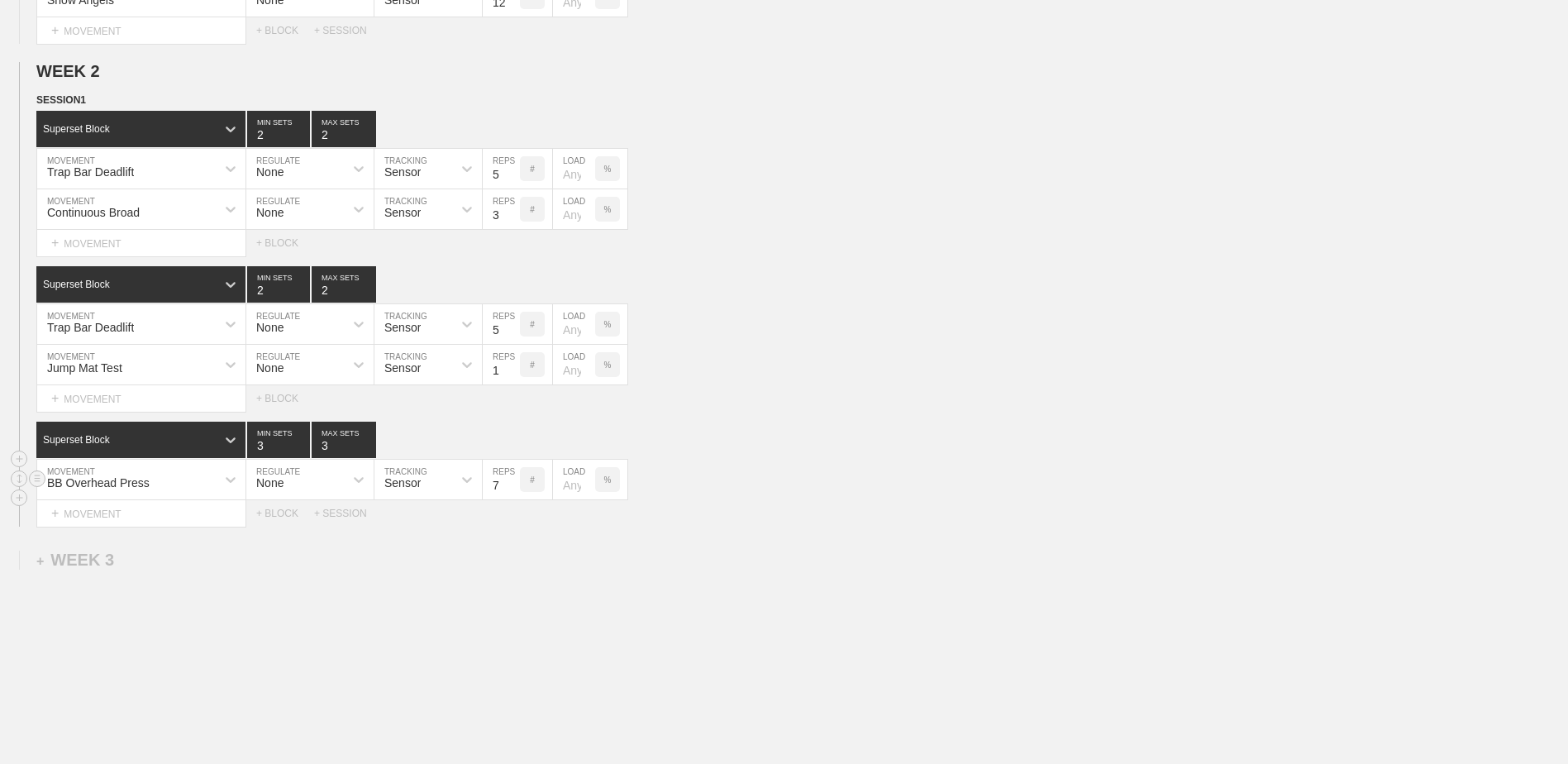
click at [508, 493] on input "7" at bounding box center [501, 479] width 38 height 40
click at [508, 493] on input "6" at bounding box center [501, 479] width 38 height 40
click at [508, 493] on input "5" at bounding box center [501, 479] width 38 height 40
click at [508, 493] on input "4" at bounding box center [501, 479] width 38 height 40
type input "5"
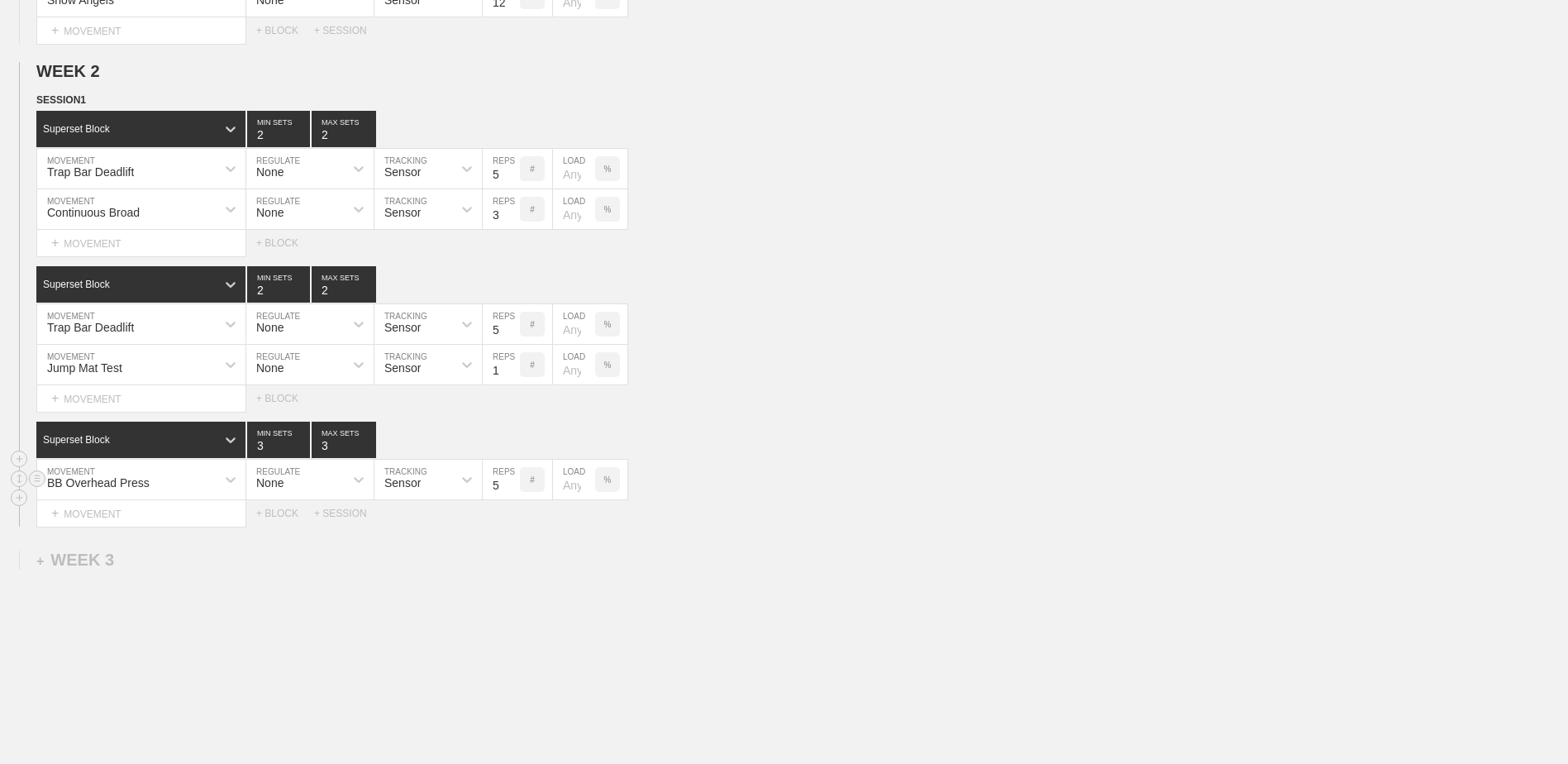
click at [511, 484] on input "5" at bounding box center [501, 479] width 38 height 40
click at [303, 449] on input "4" at bounding box center [278, 440] width 63 height 37
click at [306, 457] on input "4" at bounding box center [278, 440] width 63 height 37
click at [301, 452] on input "3" at bounding box center [278, 440] width 63 height 37
type input "2"
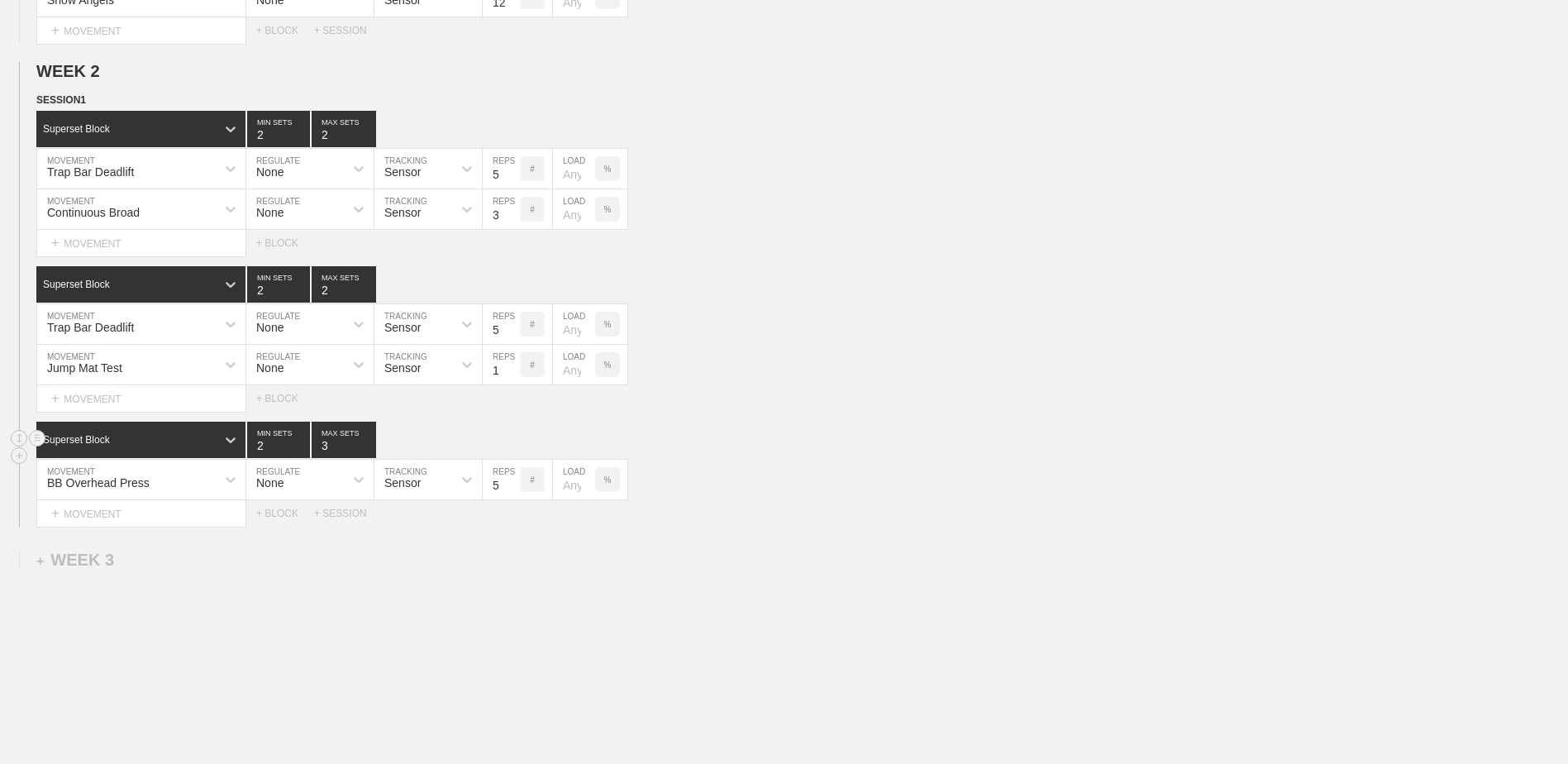
click at [301, 452] on input "2" at bounding box center [278, 440] width 63 height 37
type input "2"
click at [364, 450] on input "2" at bounding box center [343, 440] width 65 height 37
click at [208, 524] on div "+ MOVEMENT" at bounding box center [142, 514] width 210 height 27
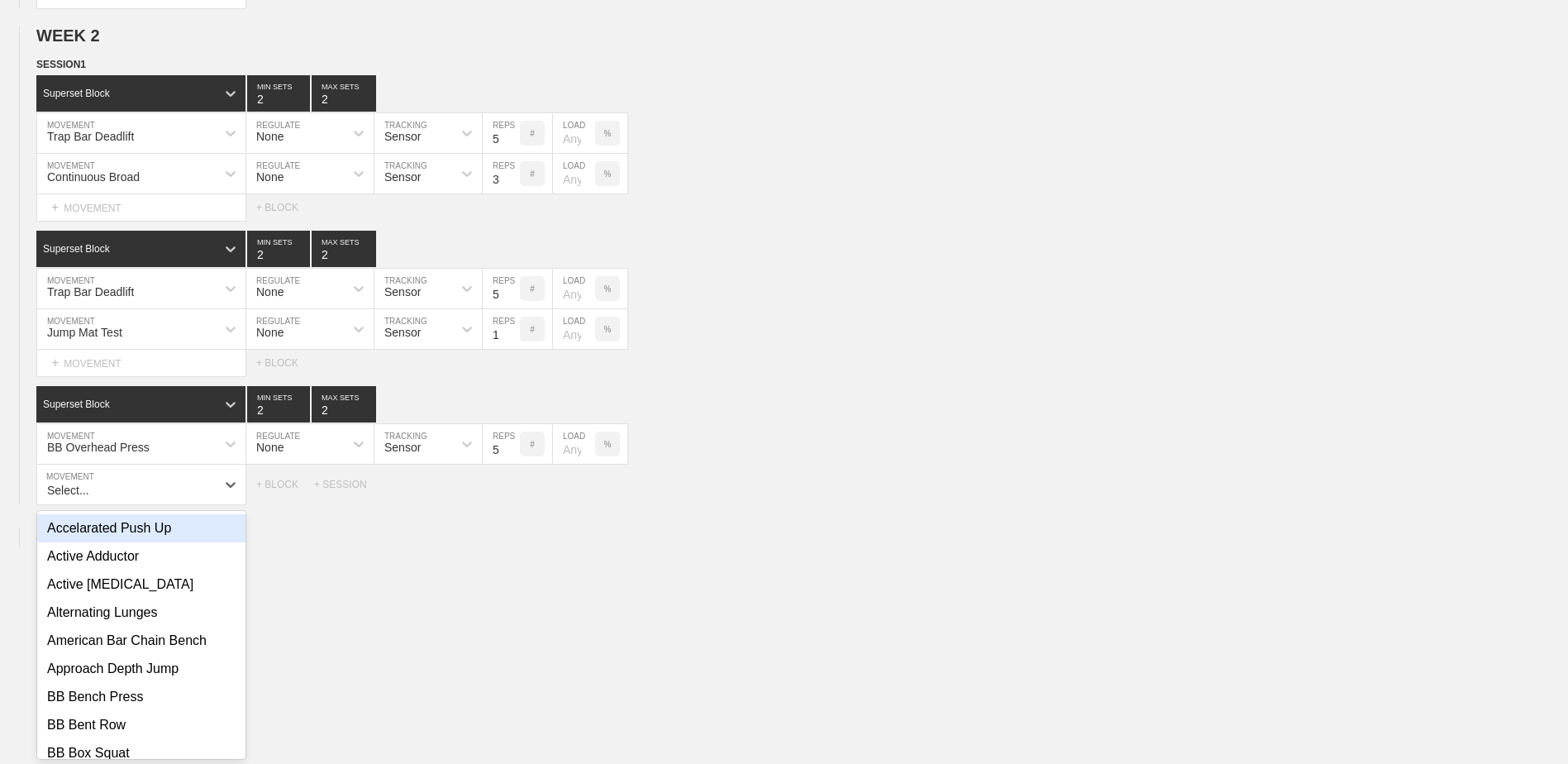
scroll to position [1224, 0]
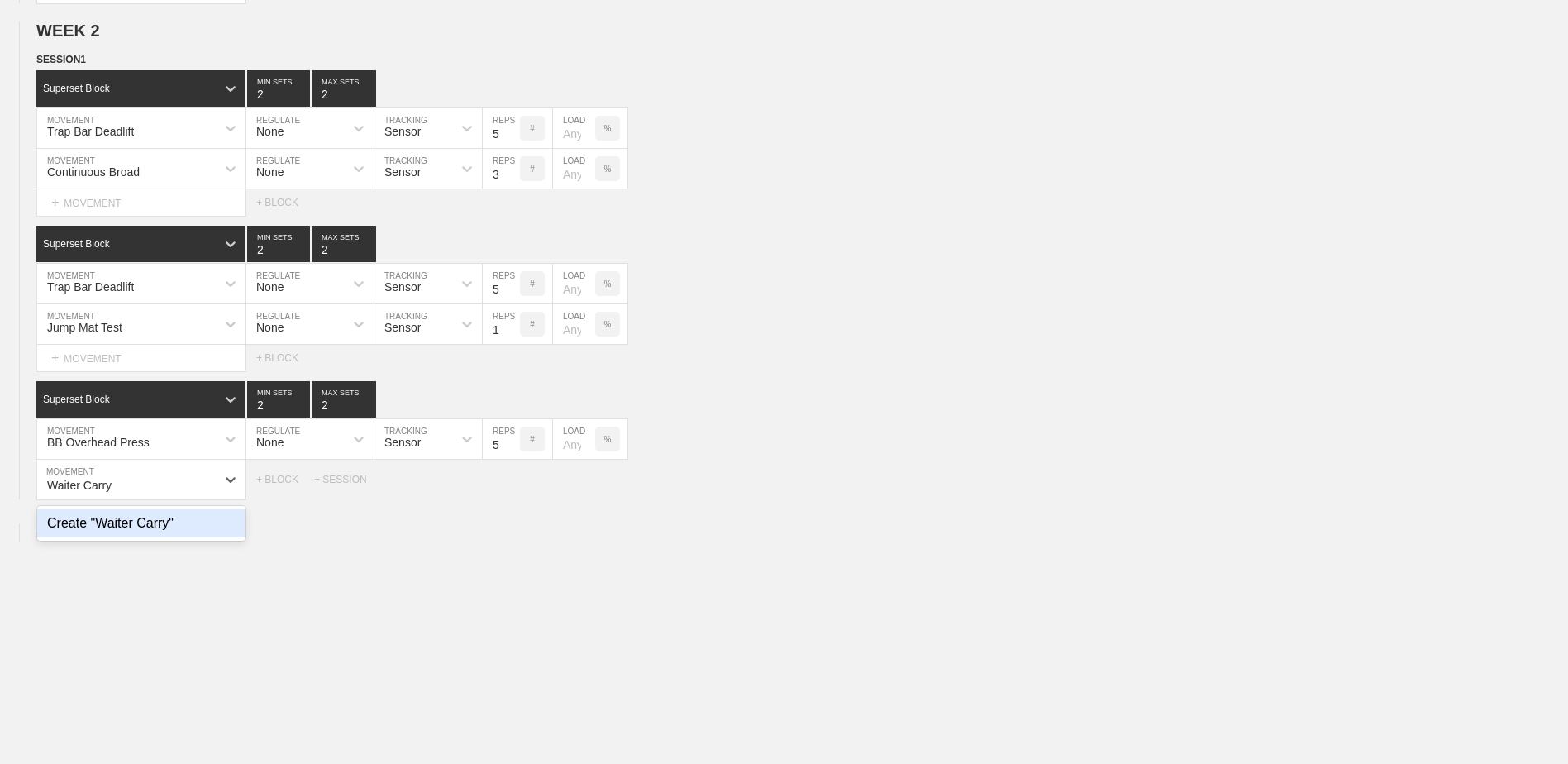
click at [96, 535] on div "Create "Waiter Carry"" at bounding box center [142, 523] width 208 height 28
type input "Waiter Carry"
click at [517, 488] on input "9" at bounding box center [501, 479] width 38 height 40
click at [513, 488] on input "10" at bounding box center [501, 479] width 38 height 40
click at [513, 488] on input "11" at bounding box center [501, 479] width 38 height 40
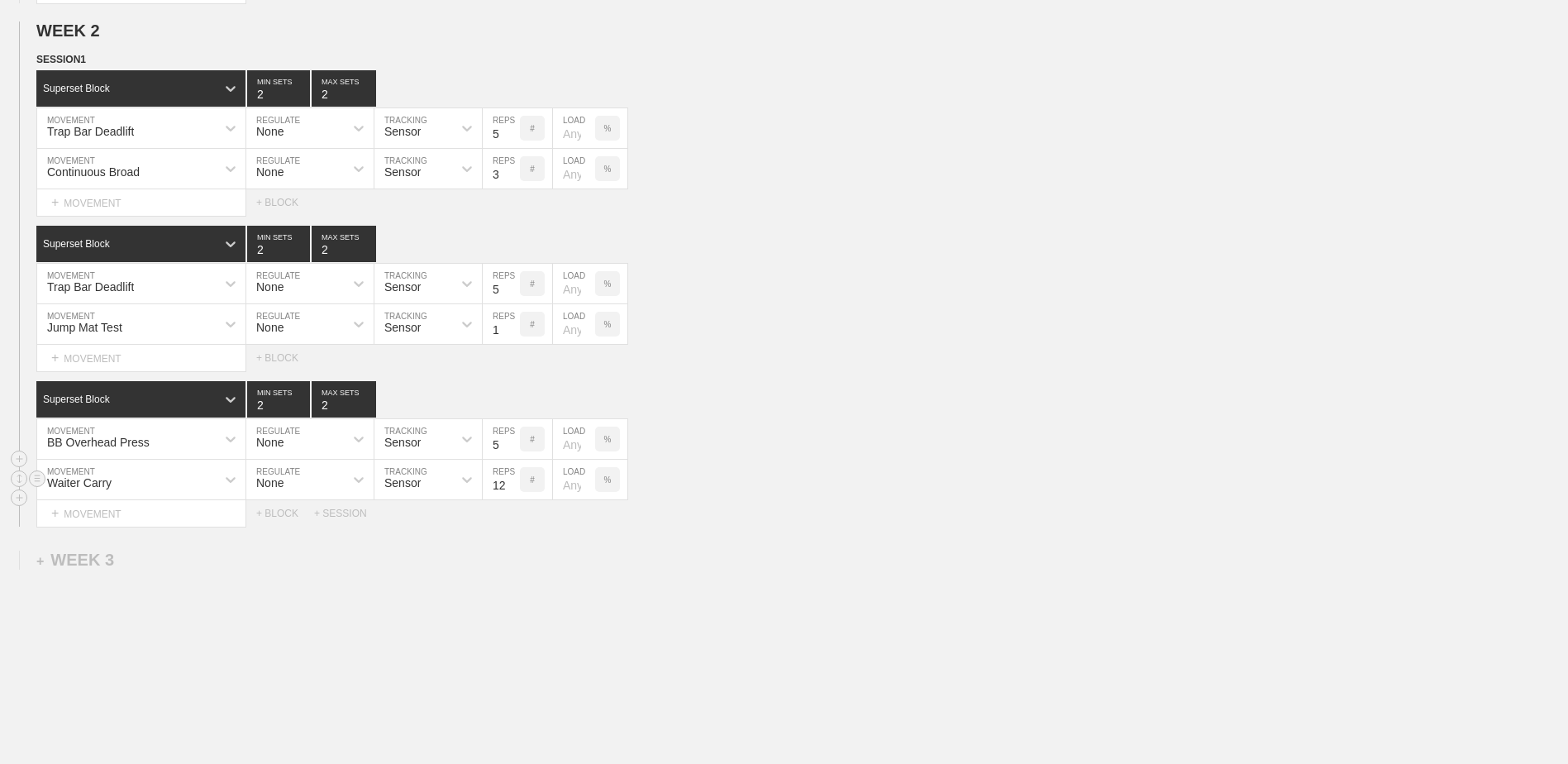
click at [513, 488] on input "12" at bounding box center [501, 479] width 38 height 40
click at [513, 488] on input "13" at bounding box center [501, 479] width 38 height 40
click at [509, 489] on input "12" at bounding box center [501, 479] width 38 height 40
click at [516, 489] on input "11" at bounding box center [501, 479] width 38 height 40
click at [517, 489] on input "10" at bounding box center [501, 479] width 38 height 40
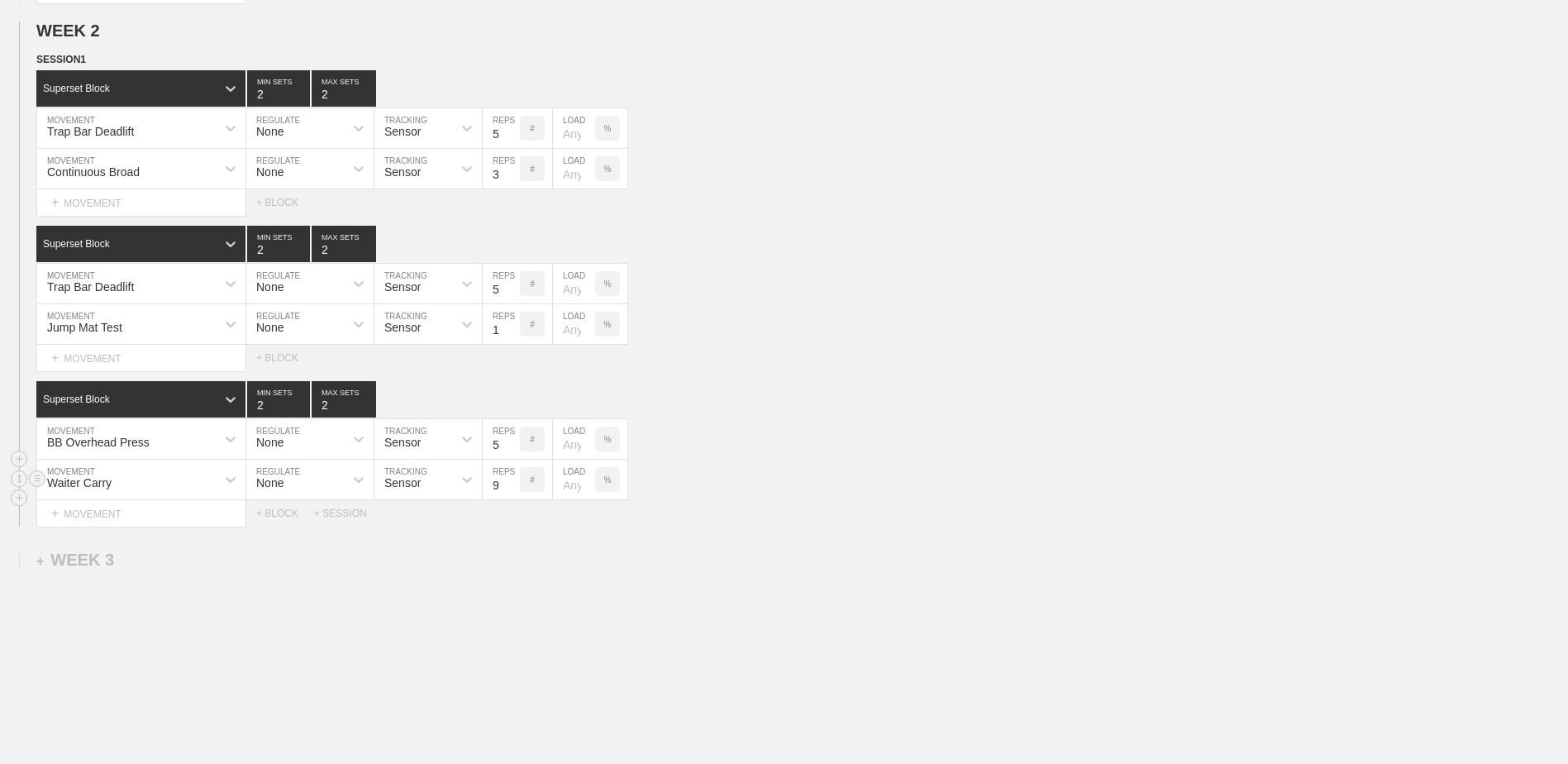
click at [512, 490] on input "9" at bounding box center [501, 479] width 38 height 40
click at [512, 490] on input "8" at bounding box center [501, 479] width 38 height 40
click at [512, 490] on input "7" at bounding box center [501, 479] width 38 height 40
click at [512, 490] on input "6" at bounding box center [501, 479] width 38 height 40
click at [512, 490] on input "5" at bounding box center [501, 479] width 38 height 40
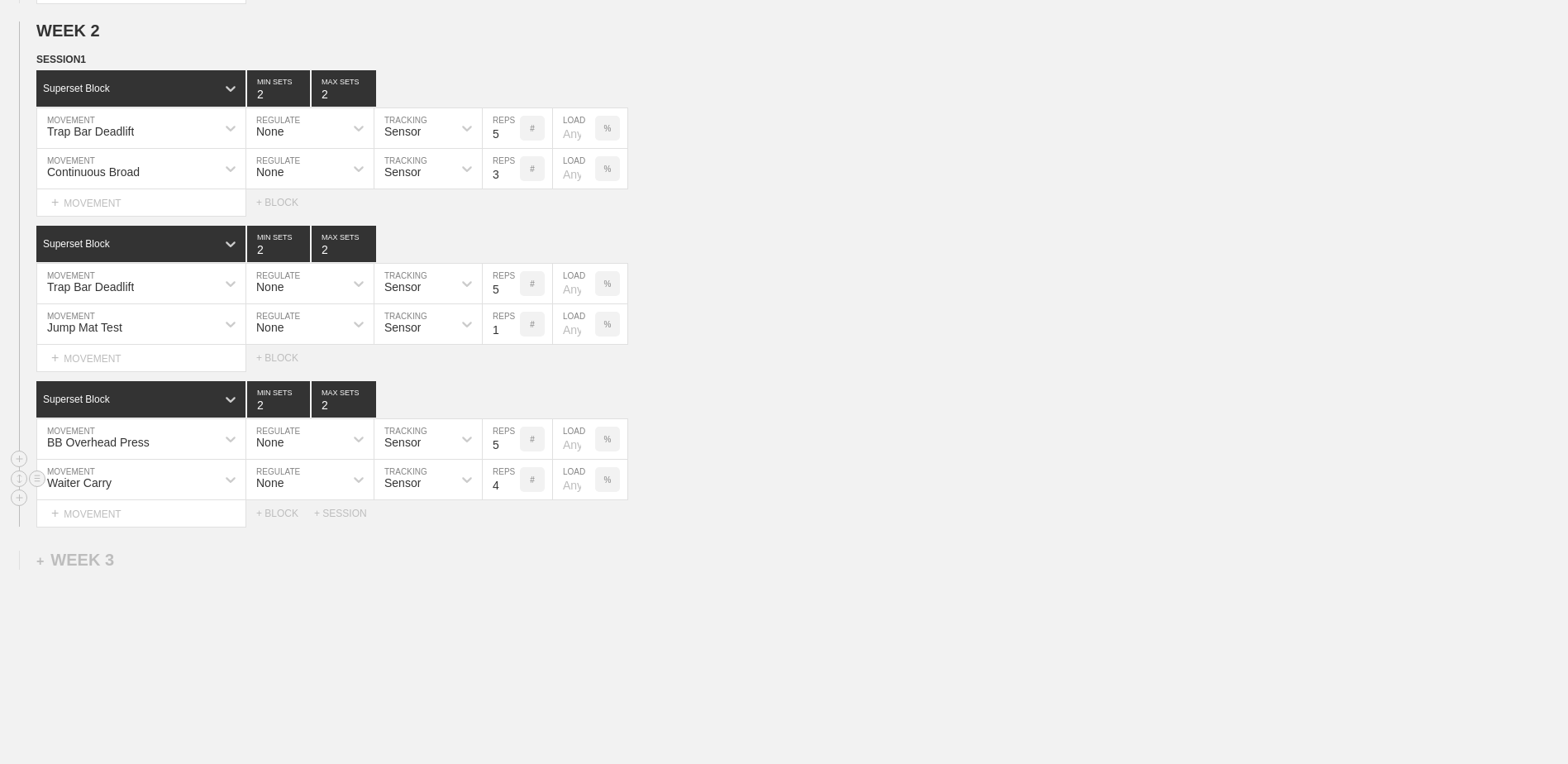
click at [512, 490] on input "4" at bounding box center [501, 479] width 38 height 40
click at [512, 490] on input "3" at bounding box center [501, 479] width 38 height 40
click at [512, 490] on input "2" at bounding box center [501, 479] width 38 height 40
type input "1"
click at [512, 490] on input "1" at bounding box center [501, 479] width 38 height 40
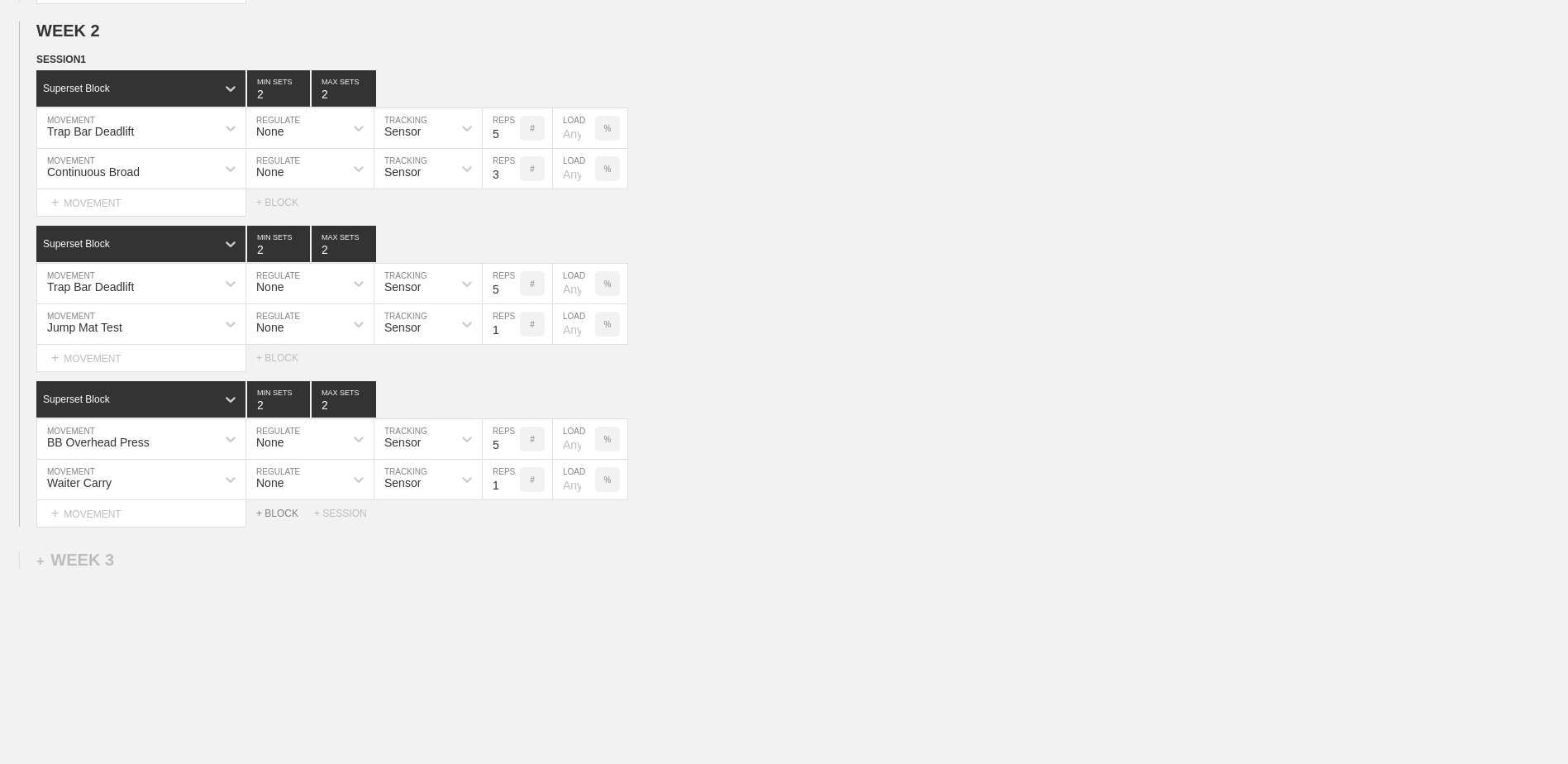
click at [277, 518] on div "+ BLOCK" at bounding box center [285, 513] width 58 height 12
click at [179, 558] on div "Standard Block" at bounding box center [126, 554] width 179 height 14
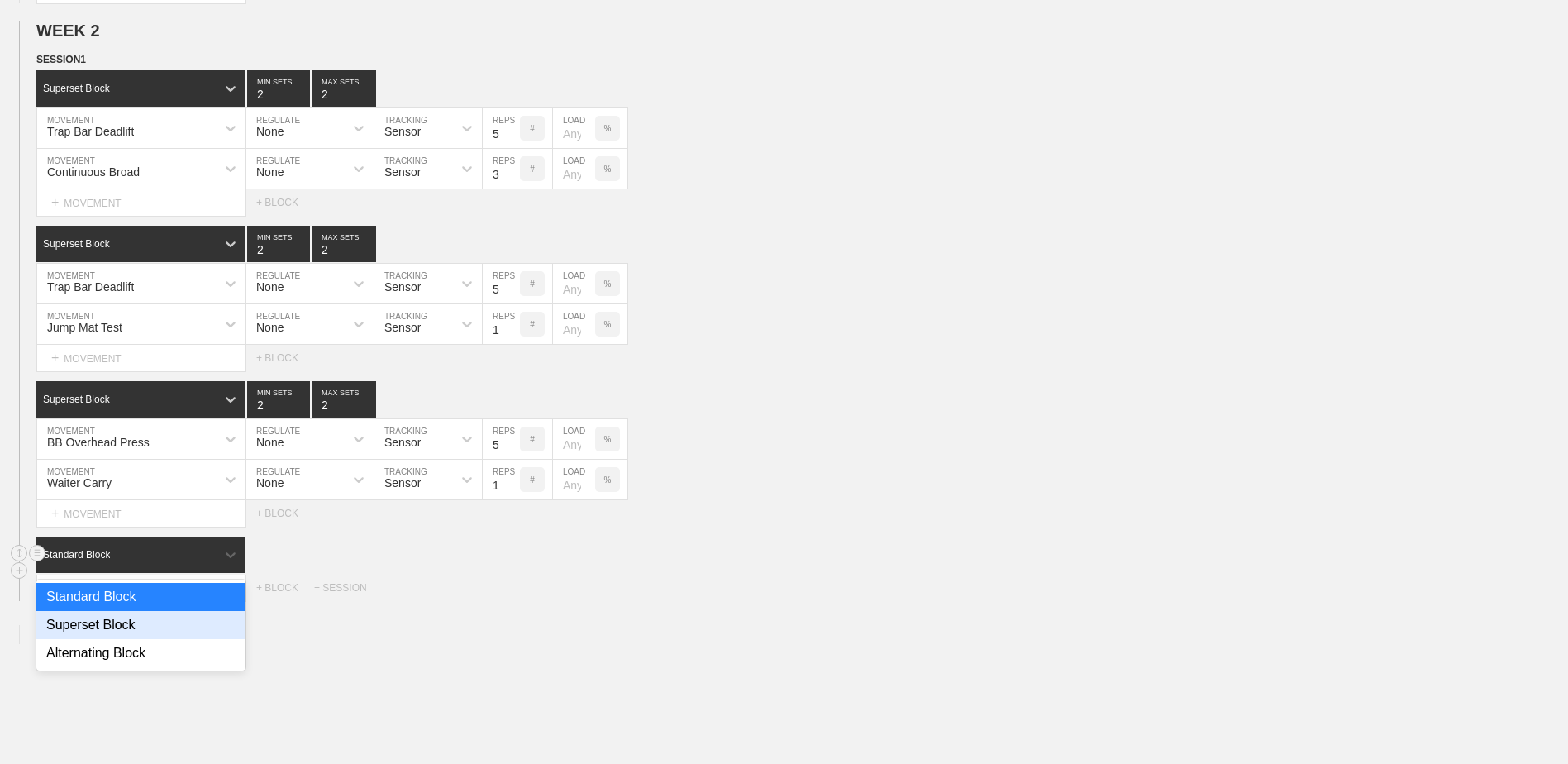
click at [161, 625] on div "Superset Block" at bounding box center [141, 624] width 209 height 28
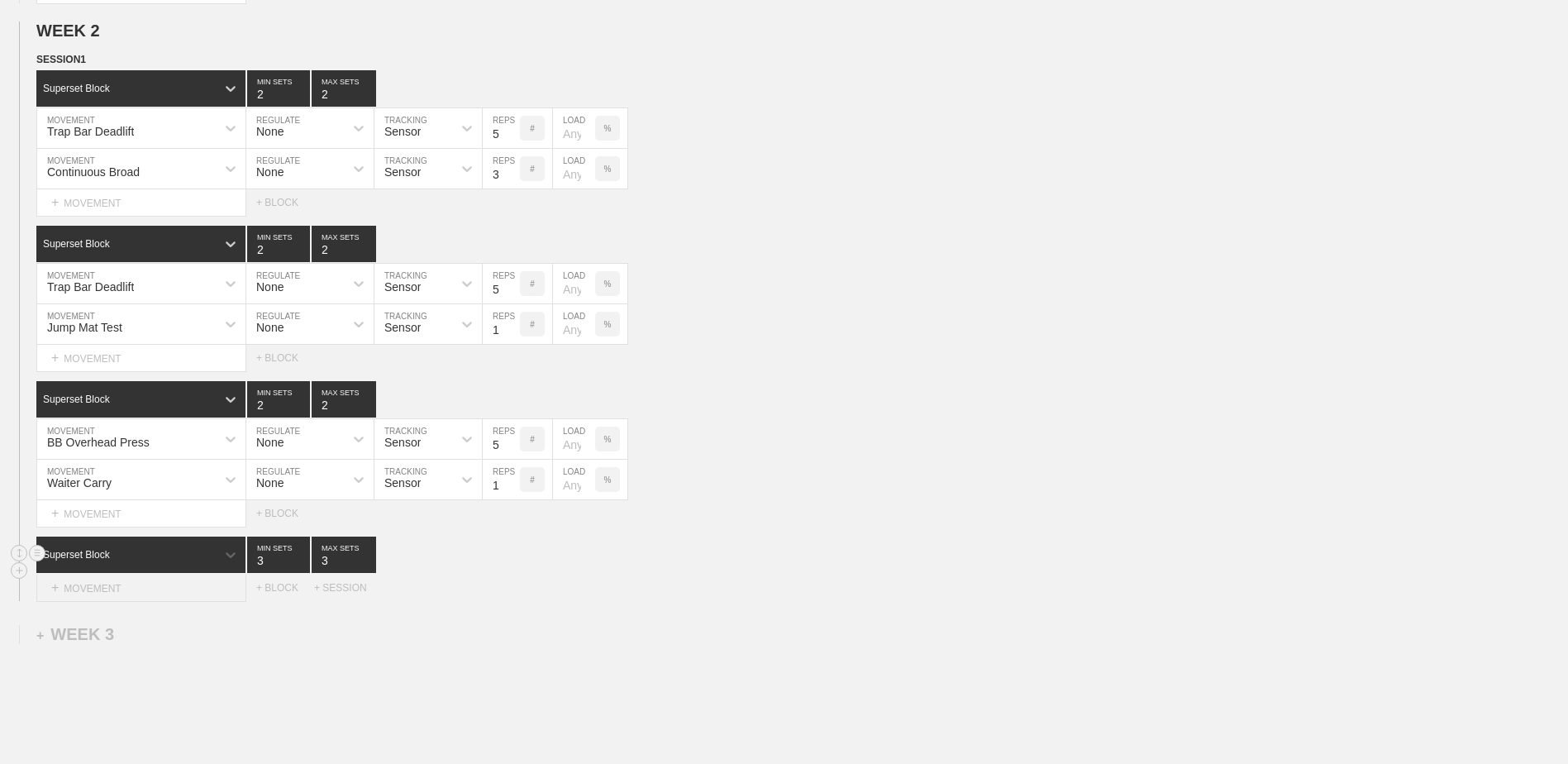
click at [160, 590] on div "+ MOVEMENT" at bounding box center [142, 588] width 210 height 27
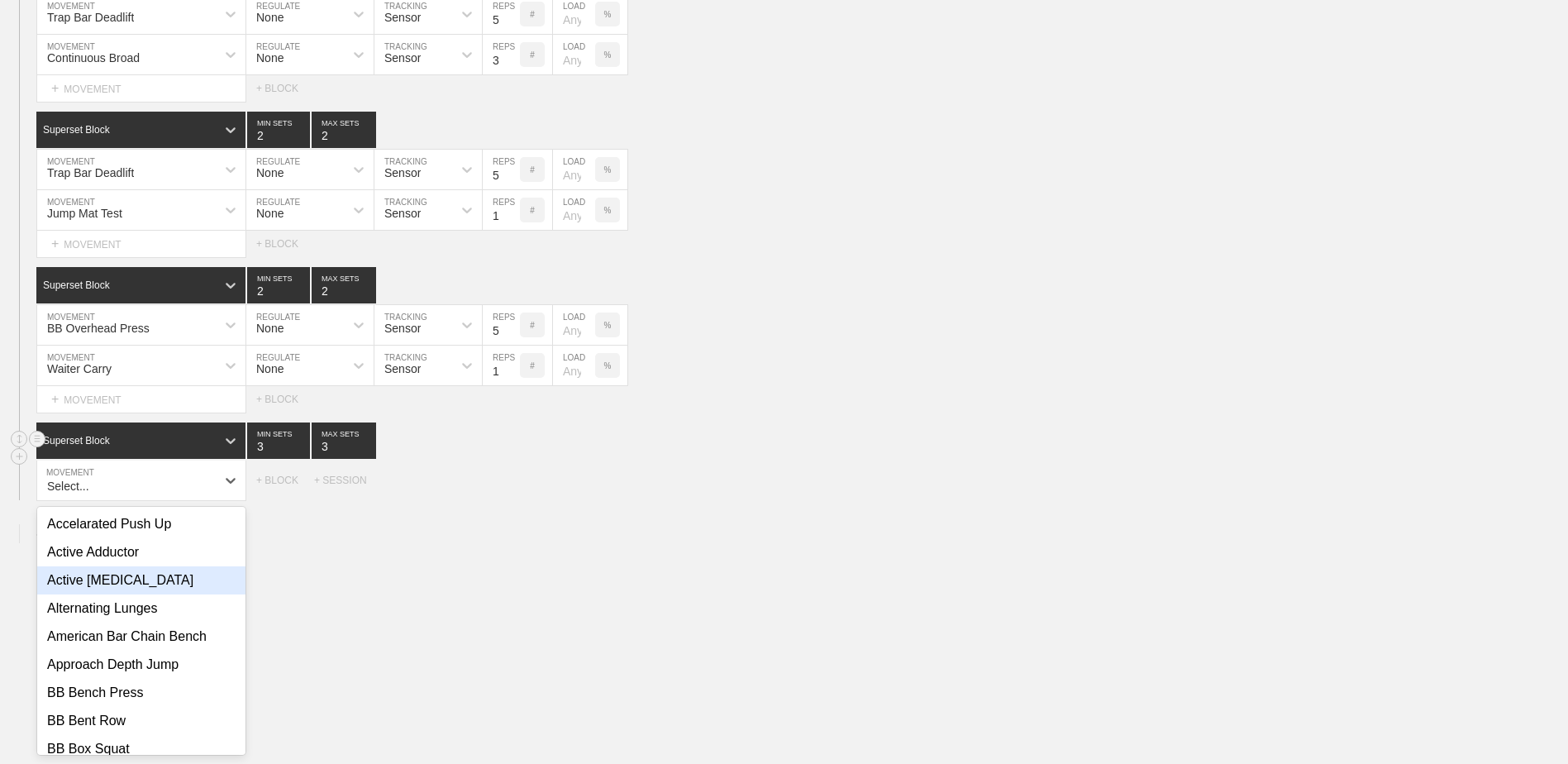
scroll to position [1340, 0]
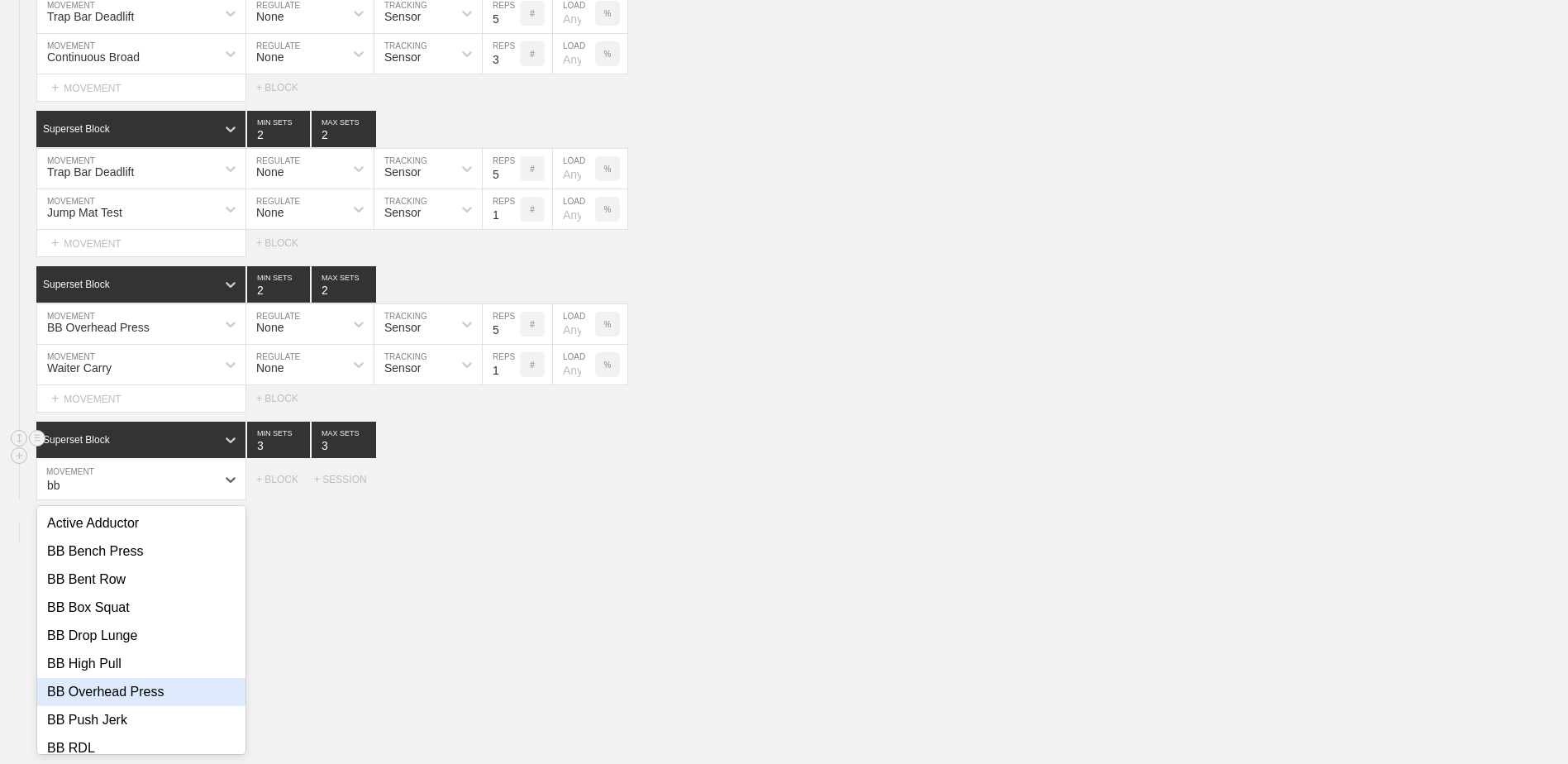
drag, startPoint x: 159, startPoint y: 701, endPoint x: 165, endPoint y: 680, distance: 21.8
click at [161, 701] on div "BB Overhead Press" at bounding box center [142, 692] width 208 height 28
type input "bb"
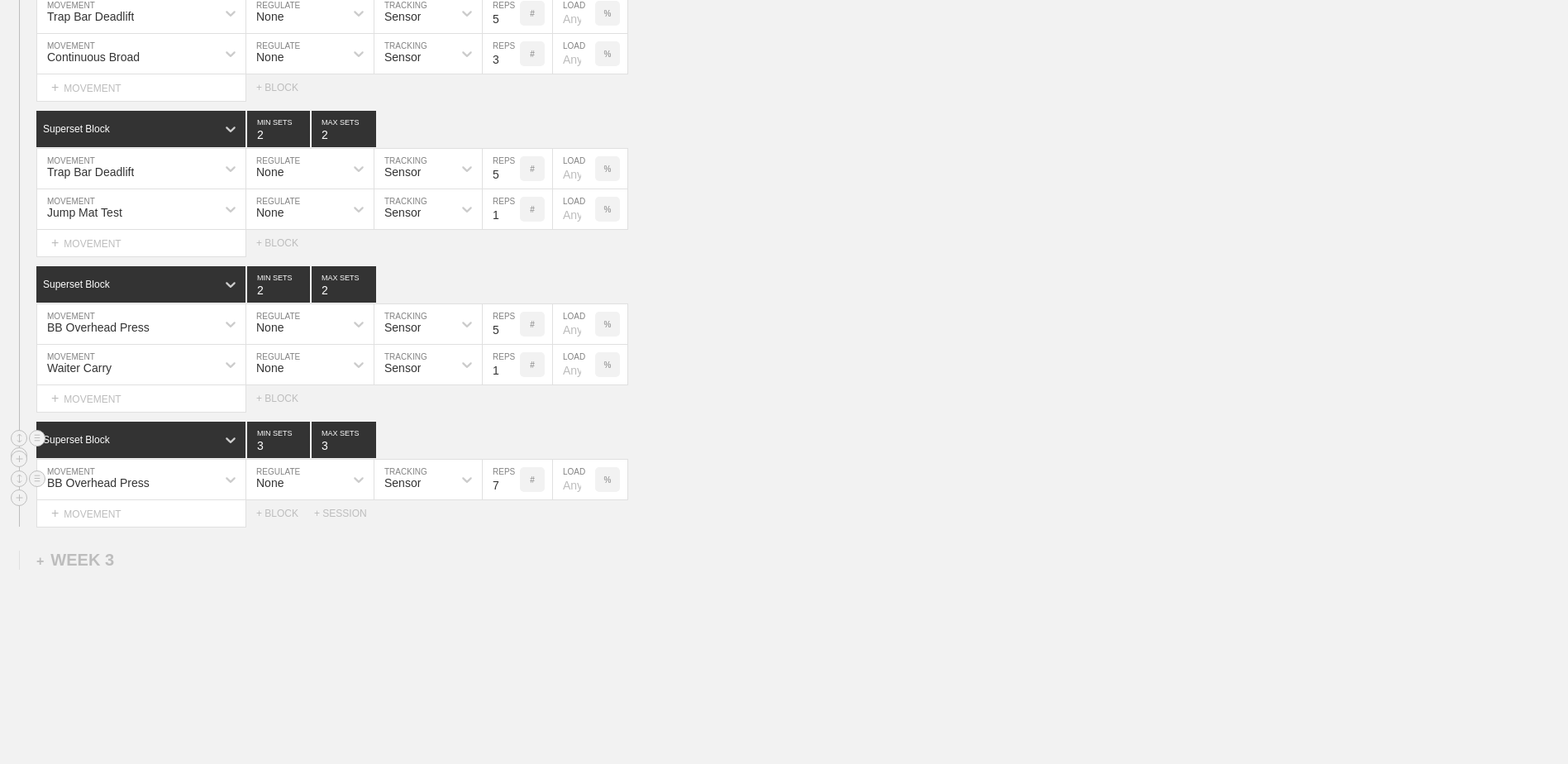
click at [513, 491] on input "7" at bounding box center [501, 479] width 38 height 40
click at [513, 491] on input "6" at bounding box center [501, 479] width 38 height 40
click at [513, 491] on input "5" at bounding box center [501, 479] width 38 height 40
click at [513, 491] on input "4" at bounding box center [501, 479] width 38 height 40
click at [512, 476] on input "4" at bounding box center [501, 479] width 38 height 40
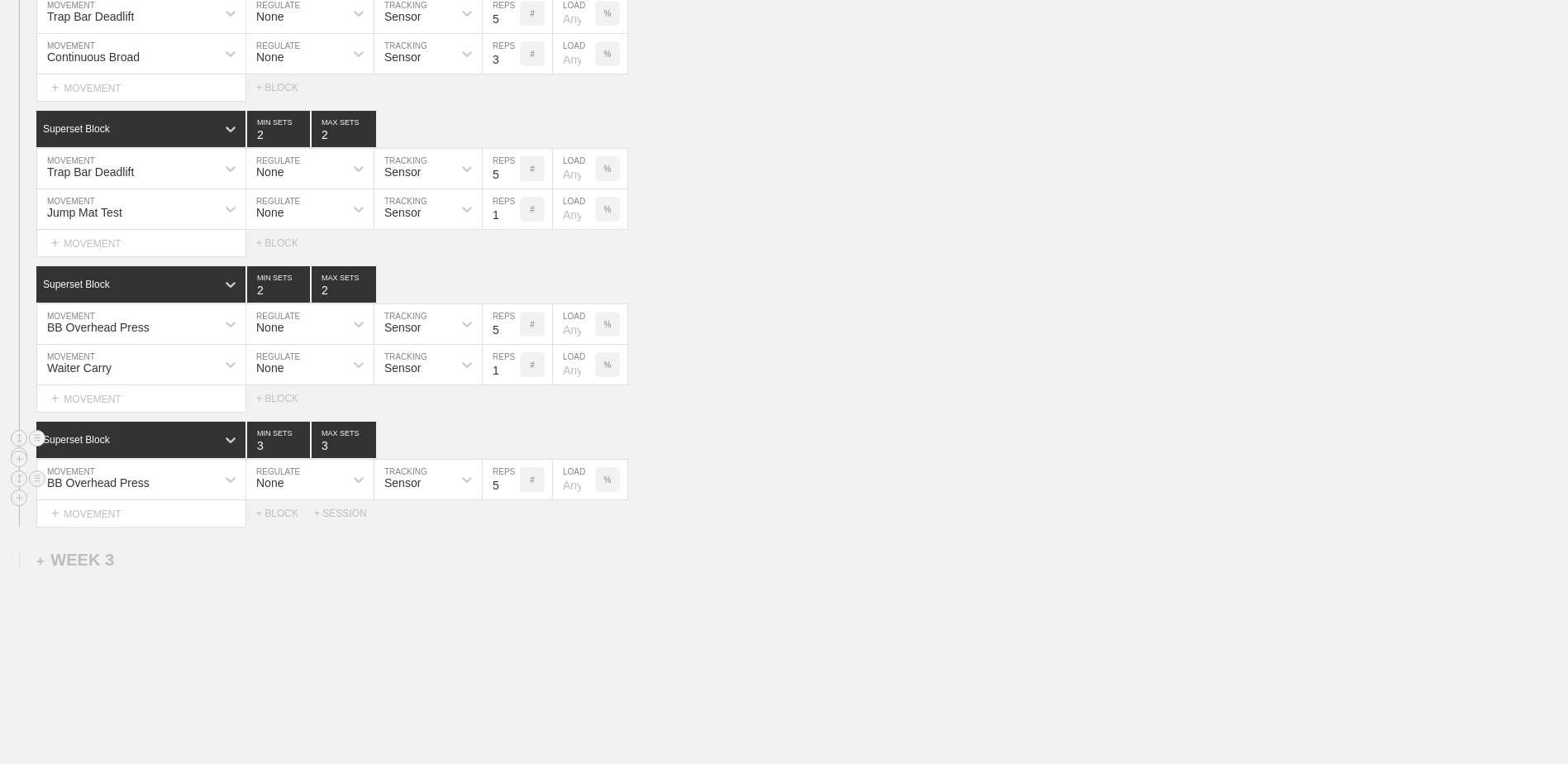
type input "5"
click at [510, 486] on input "5" at bounding box center [501, 479] width 38 height 40
type input "2"
click at [304, 454] on input "2" at bounding box center [278, 440] width 63 height 37
click at [367, 449] on input "4" at bounding box center [343, 440] width 65 height 37
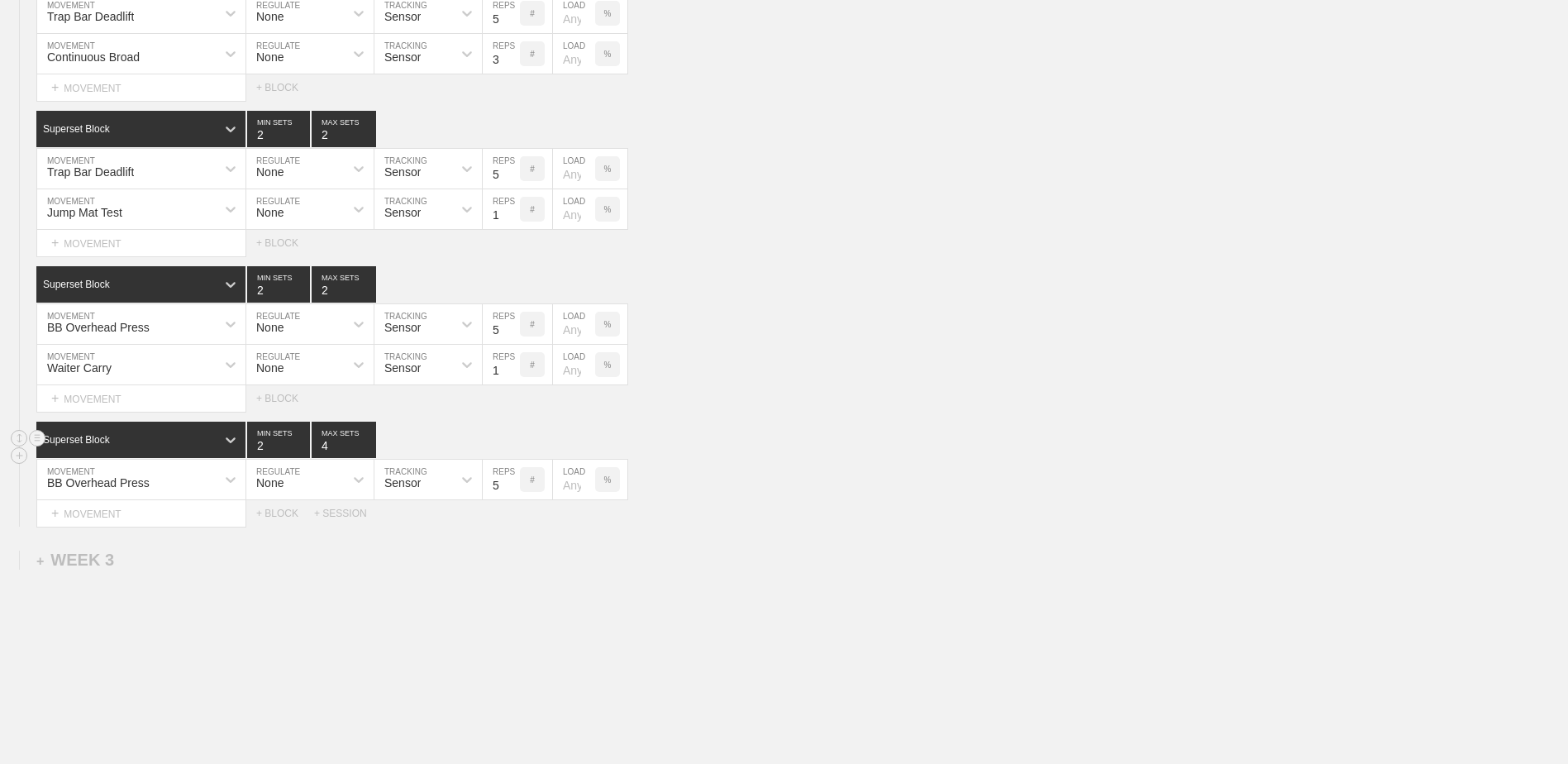
click at [371, 456] on input "4" at bounding box center [343, 440] width 65 height 37
click at [365, 455] on input "4" at bounding box center [343, 440] width 65 height 37
click at [366, 451] on input "3" at bounding box center [343, 440] width 65 height 37
type input "2"
click at [366, 451] on input "2" at bounding box center [343, 440] width 65 height 37
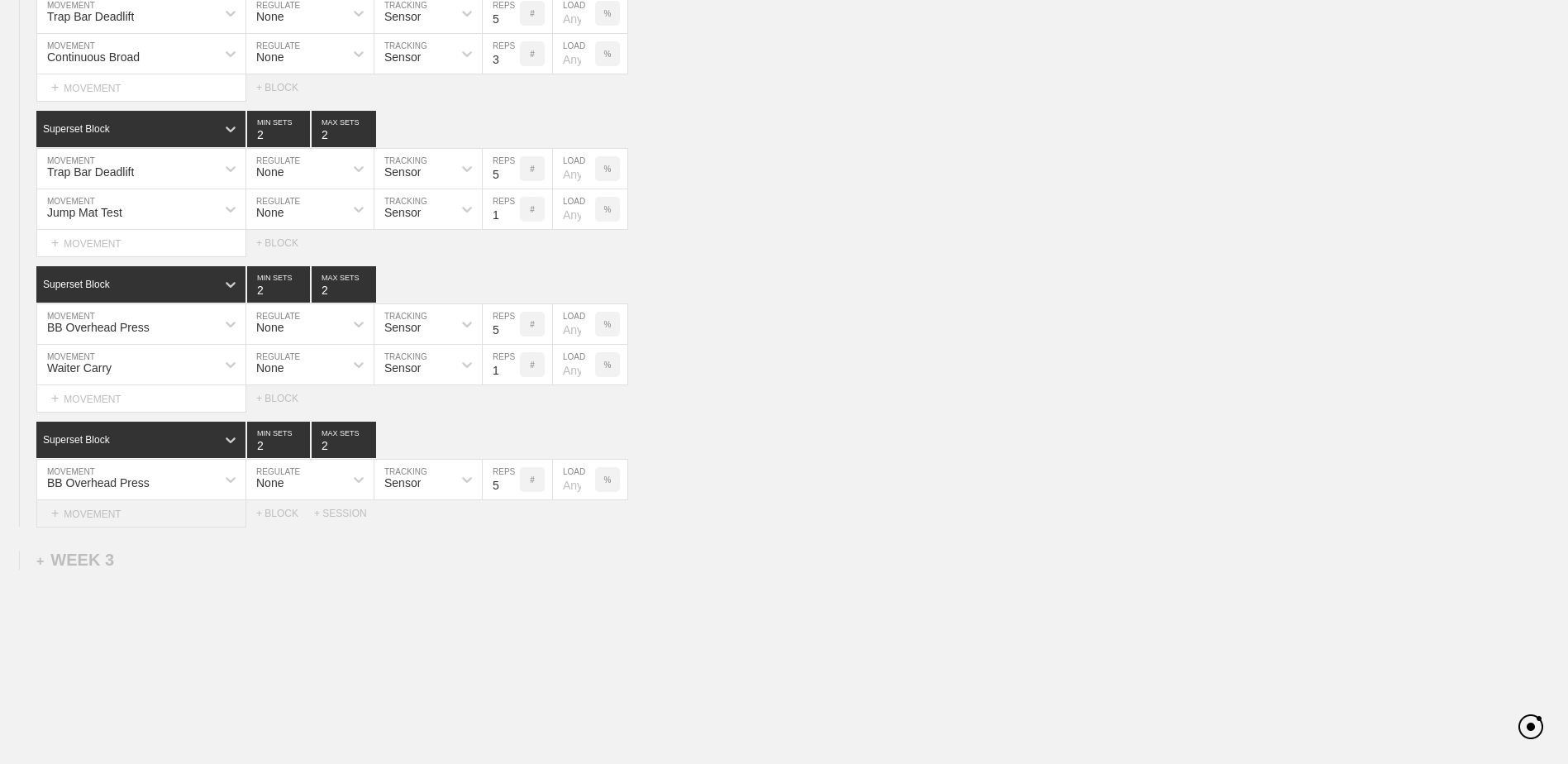
click at [182, 516] on div "+ MOVEMENT" at bounding box center [142, 514] width 210 height 27
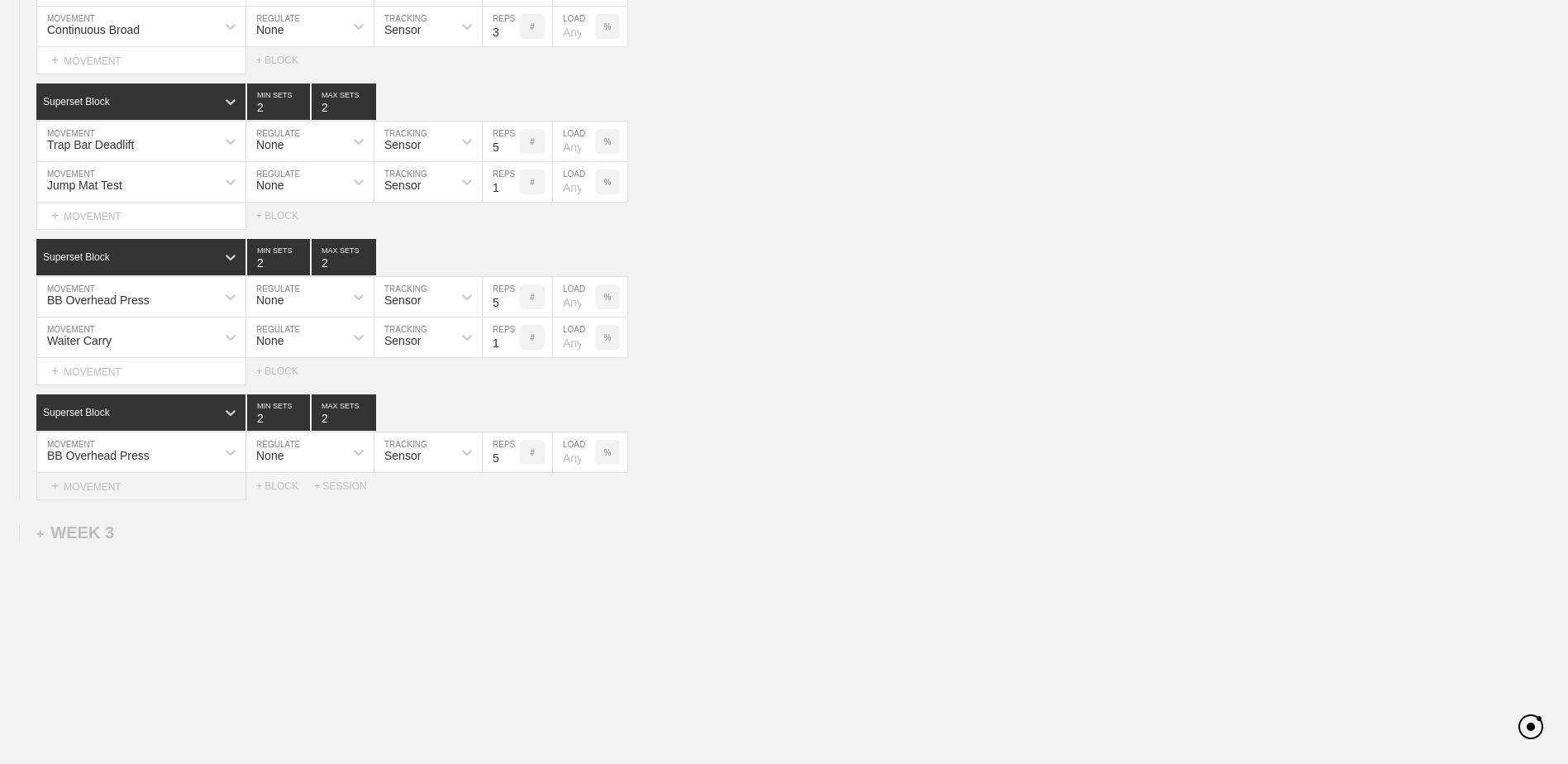
scroll to position [1380, 0]
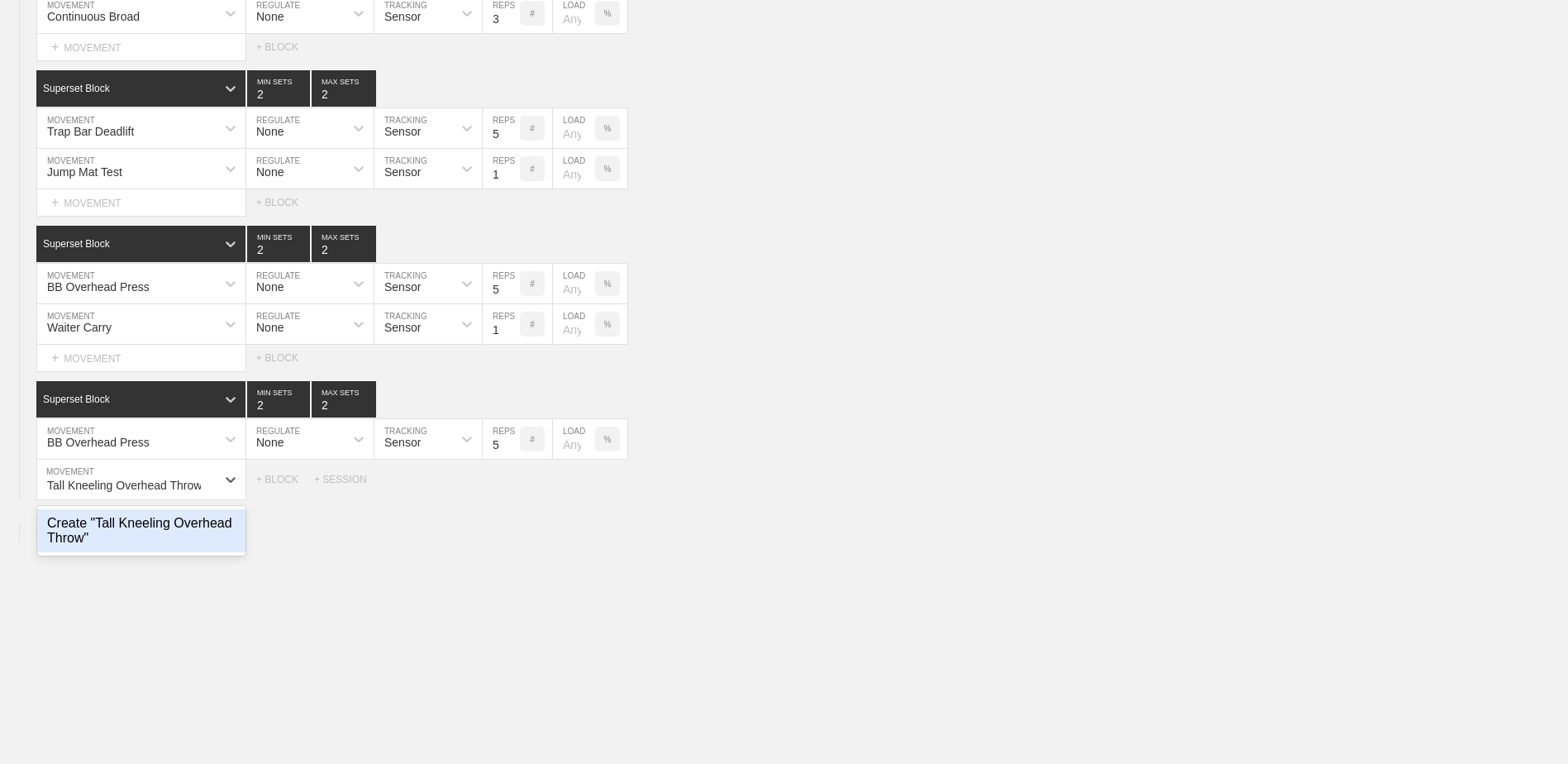
click at [184, 516] on div "Create "Tall Kneeling Overhead Throw"" at bounding box center [142, 531] width 208 height 43
type input "Tall Kneeling Overhead Throw"
click at [513, 490] on input "7" at bounding box center [501, 479] width 38 height 40
click at [513, 490] on input "6" at bounding box center [501, 479] width 38 height 40
click at [513, 490] on input "5" at bounding box center [501, 479] width 38 height 40
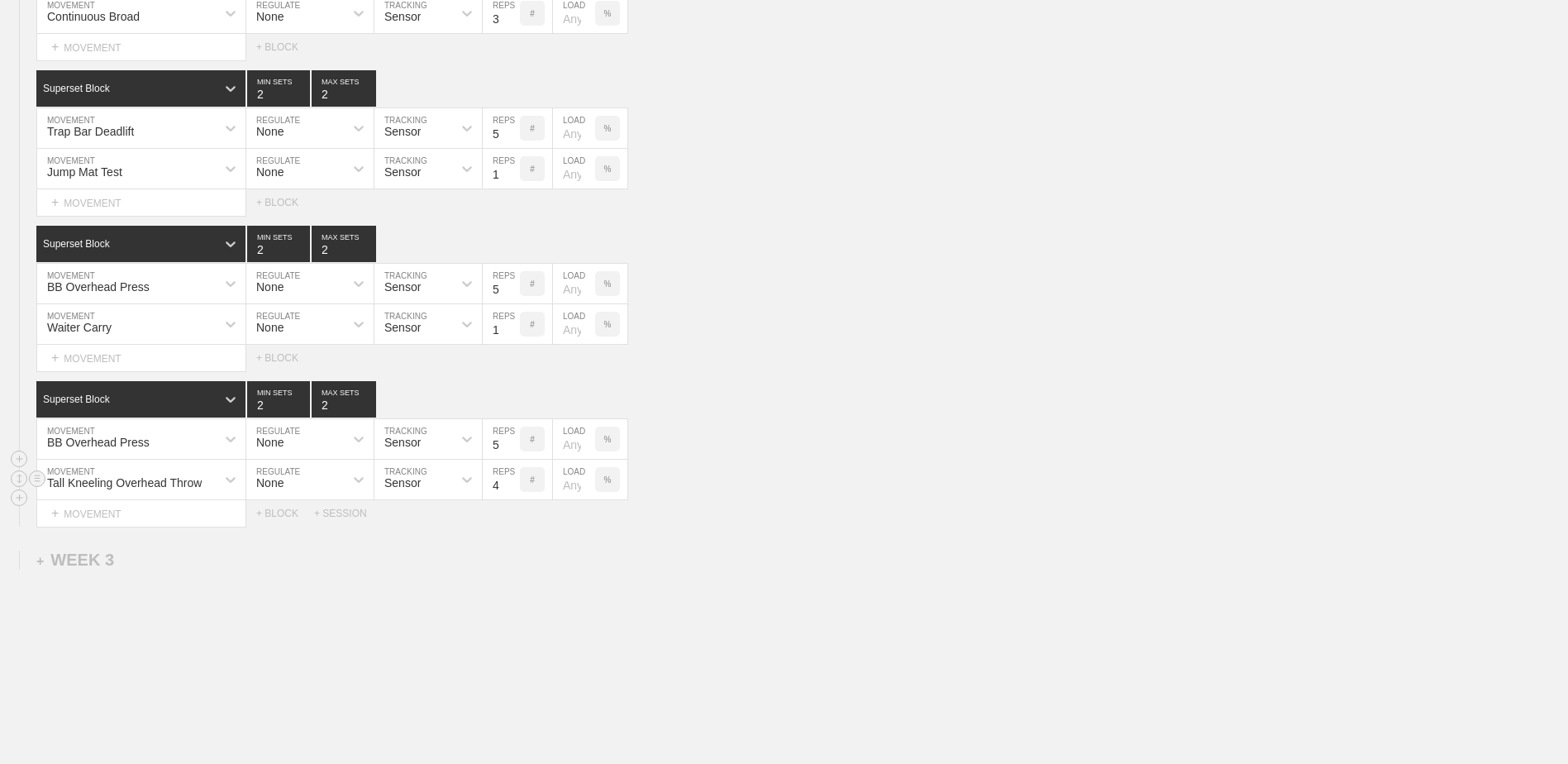
click at [513, 490] on input "4" at bounding box center [501, 479] width 38 height 40
type input "3"
click at [513, 490] on input "3" at bounding box center [501, 479] width 38 height 40
